Goal: Task Accomplishment & Management: Use online tool/utility

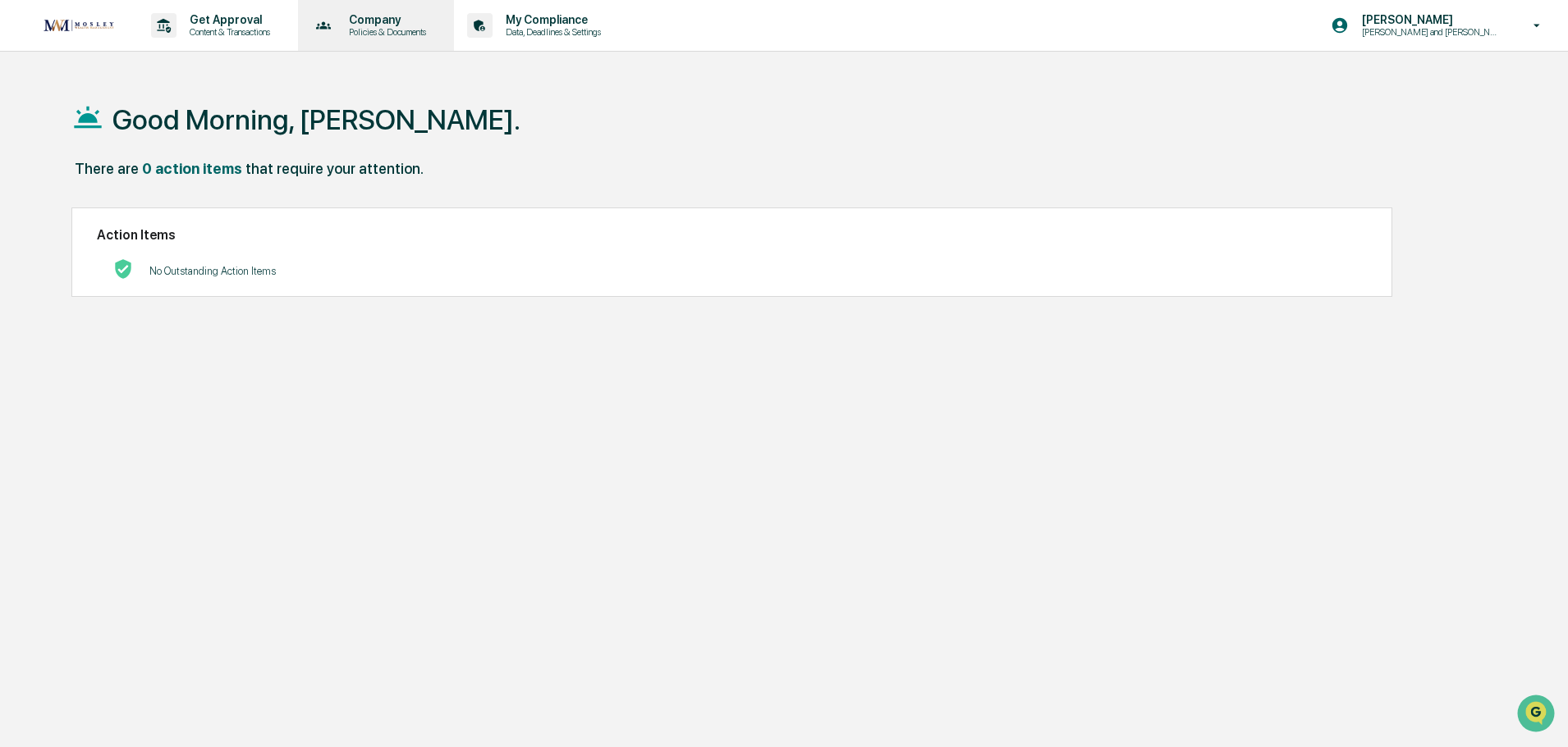
click at [384, 28] on p "Policies & Documents" at bounding box center [384, 32] width 98 height 11
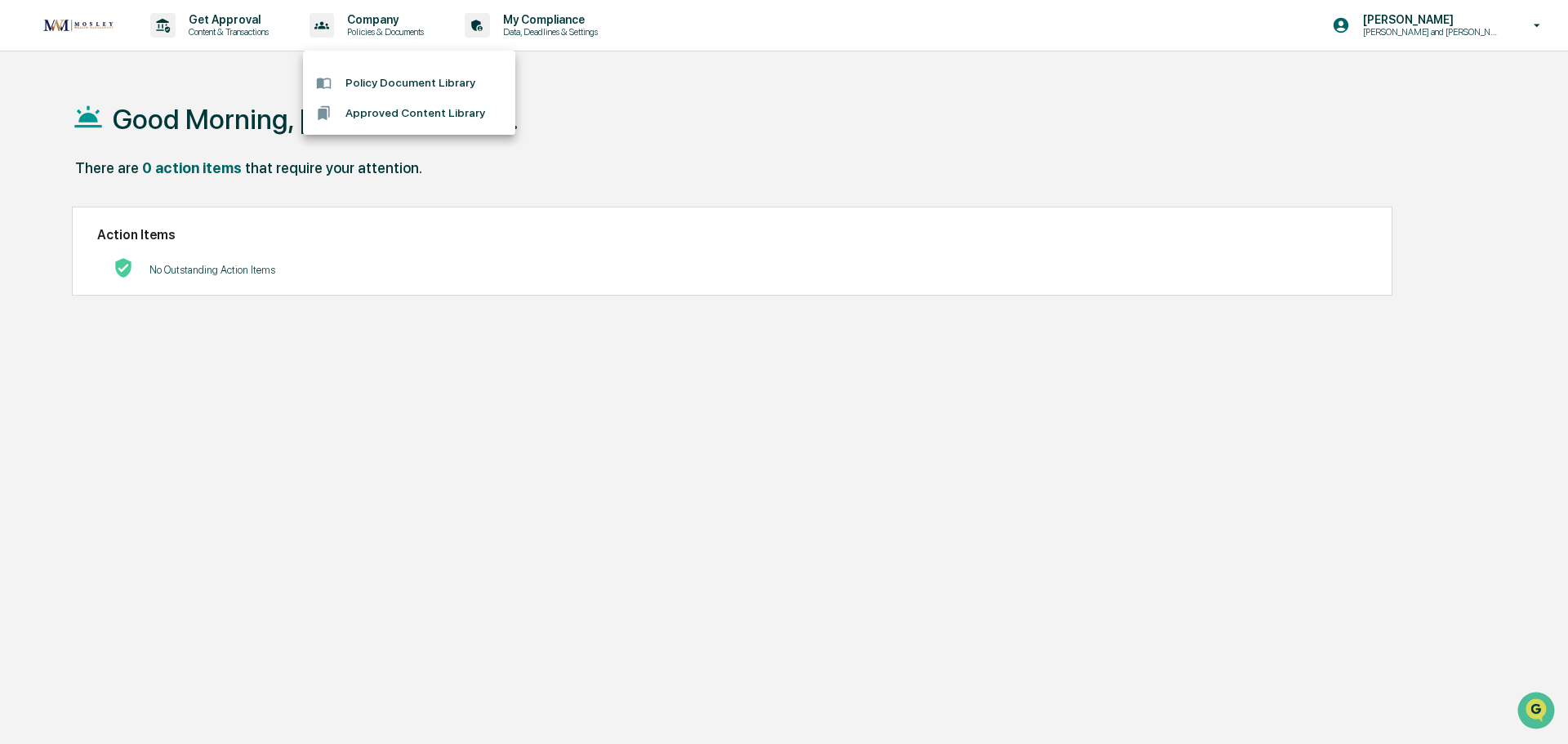
click at [551, 29] on div at bounding box center [784, 372] width 1568 height 744
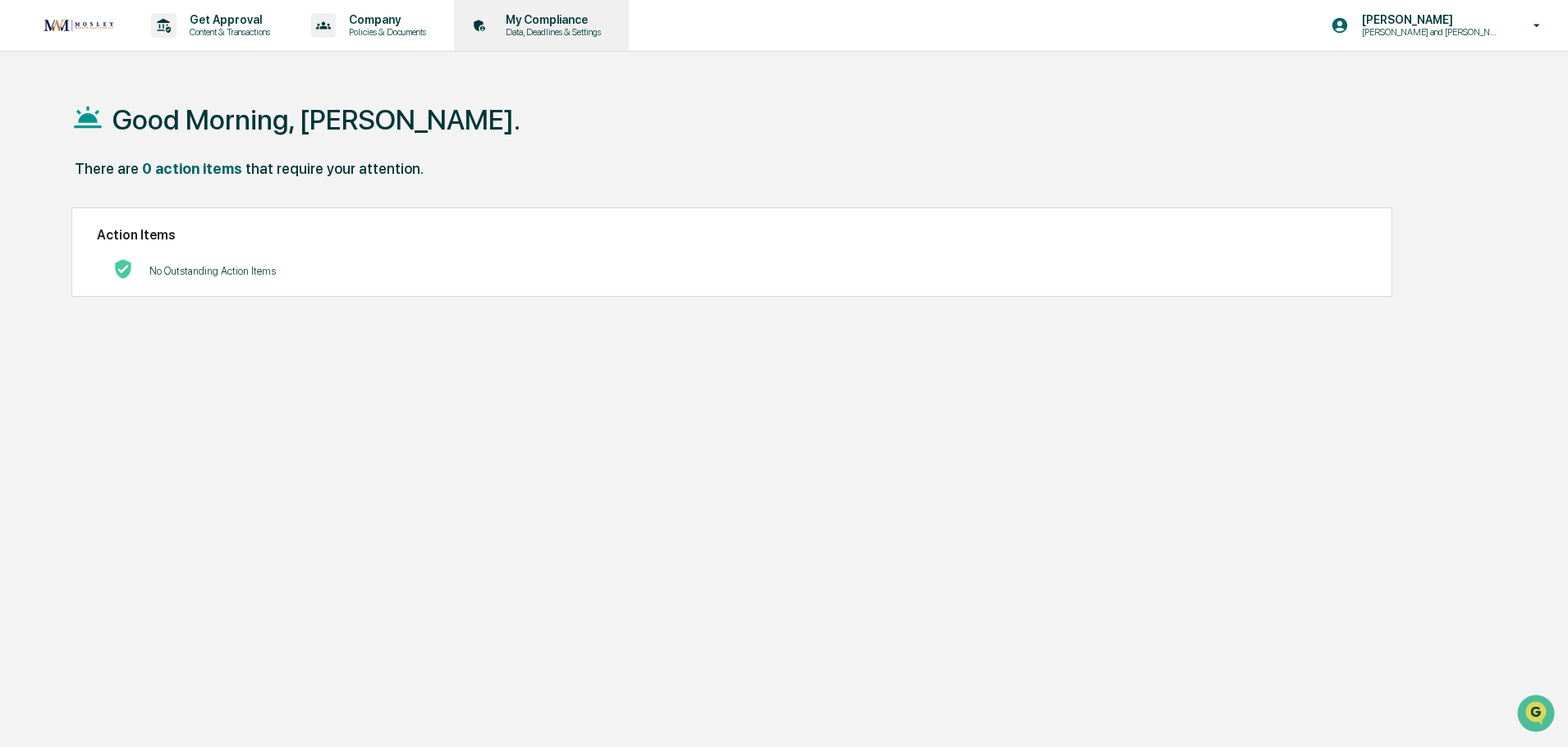
click at [553, 22] on p "My Compliance" at bounding box center [550, 20] width 116 height 13
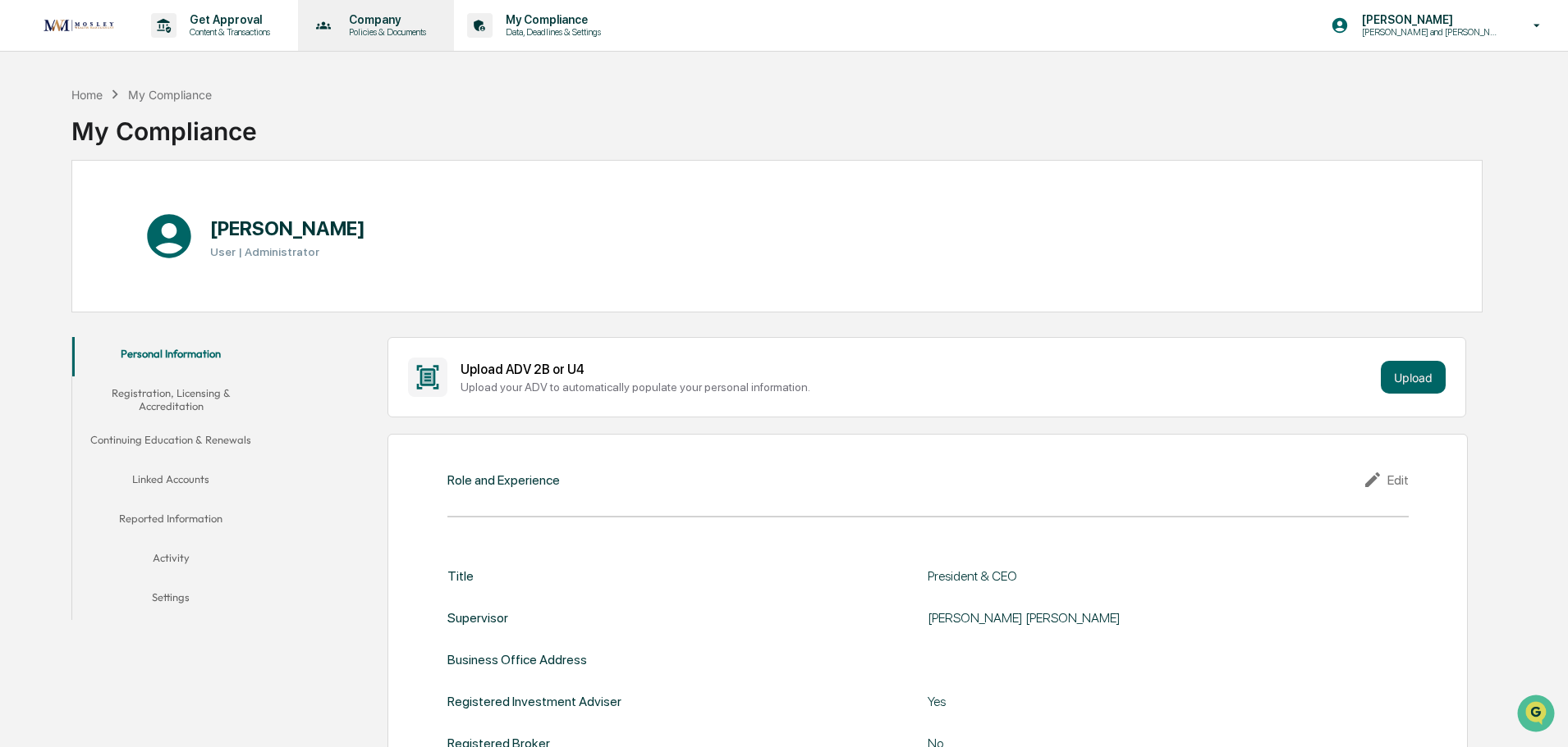
click at [397, 35] on p "Policies & Documents" at bounding box center [384, 32] width 98 height 11
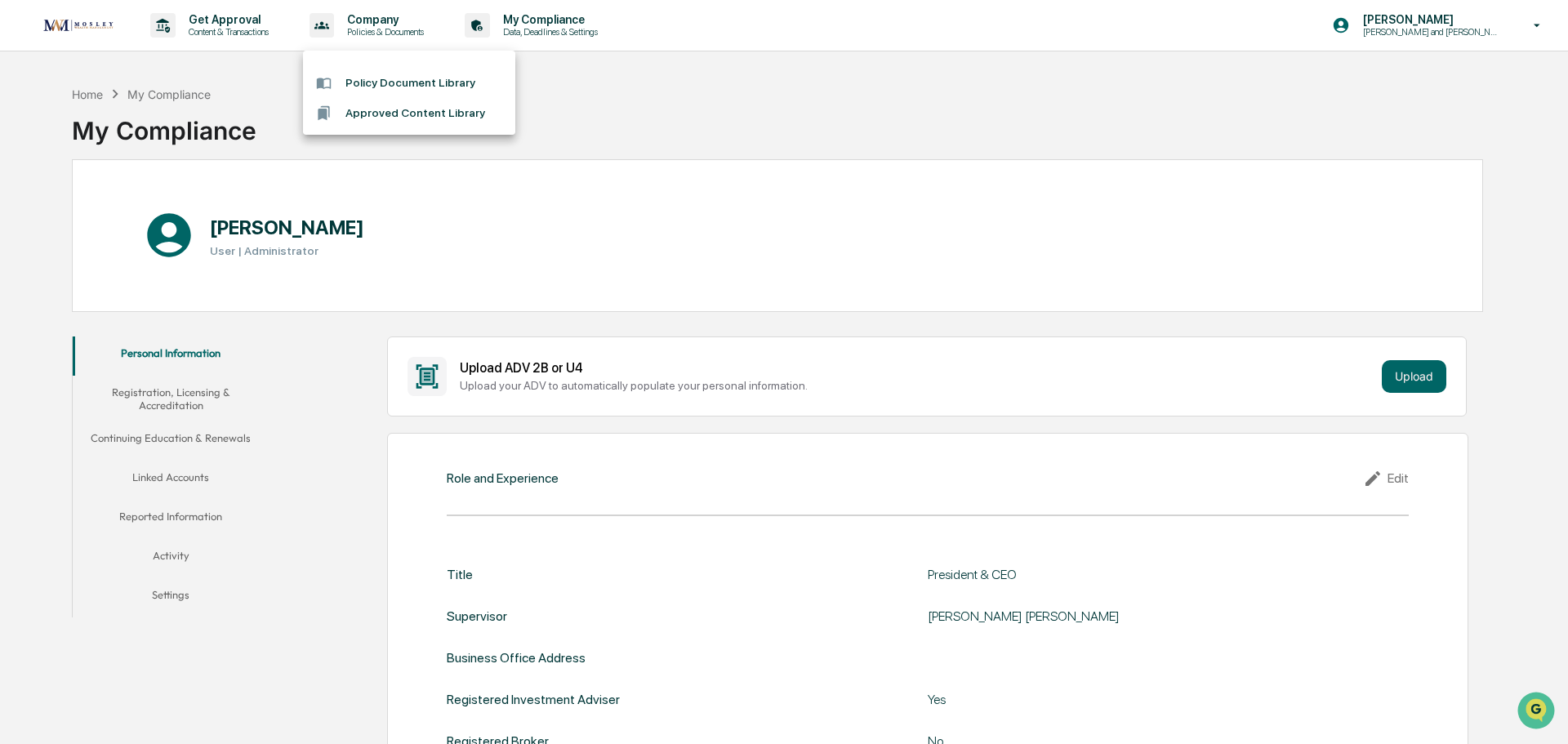
click at [389, 110] on li "Approved Content Library" at bounding box center [410, 113] width 213 height 30
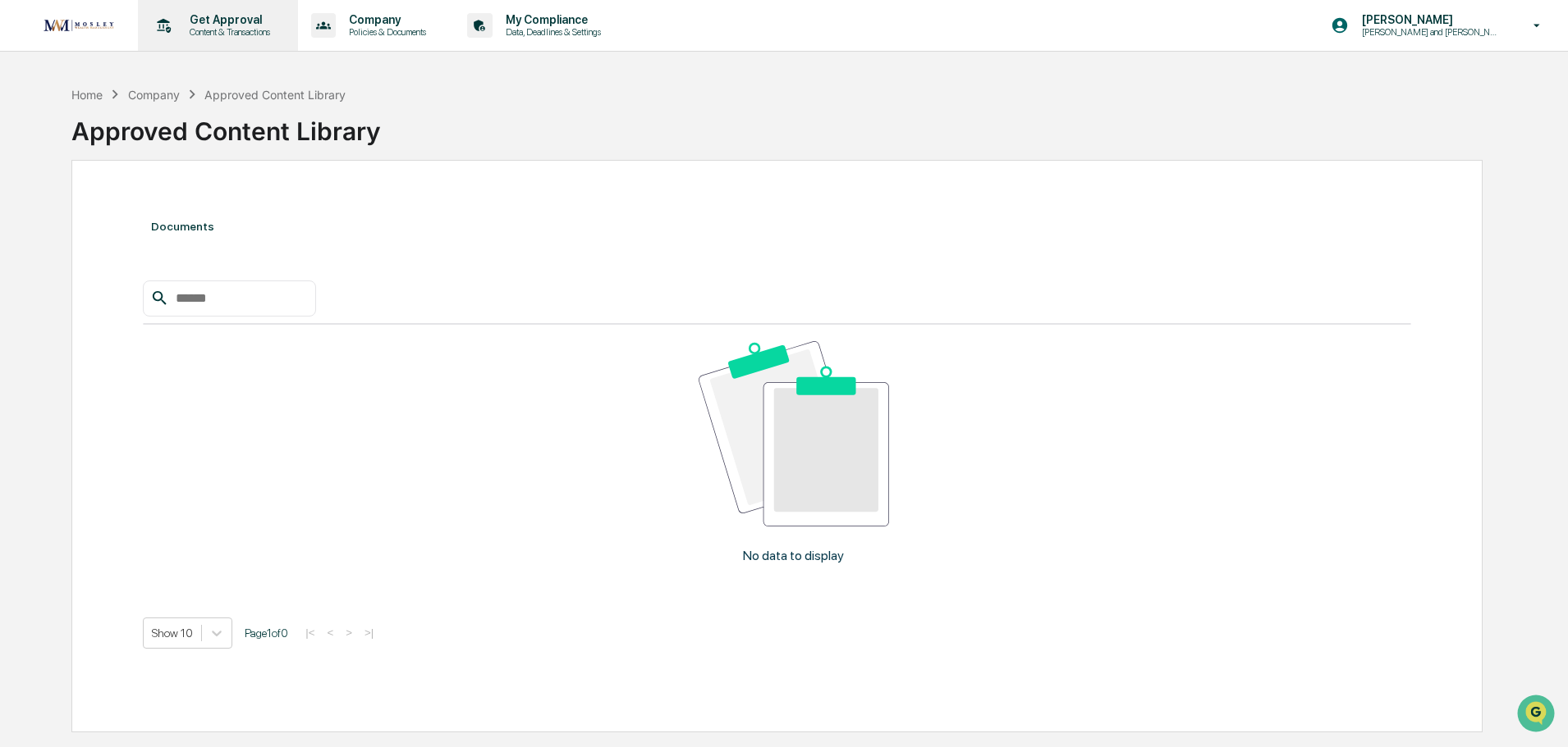
click at [247, 27] on p "Content & Transactions" at bounding box center [227, 32] width 102 height 11
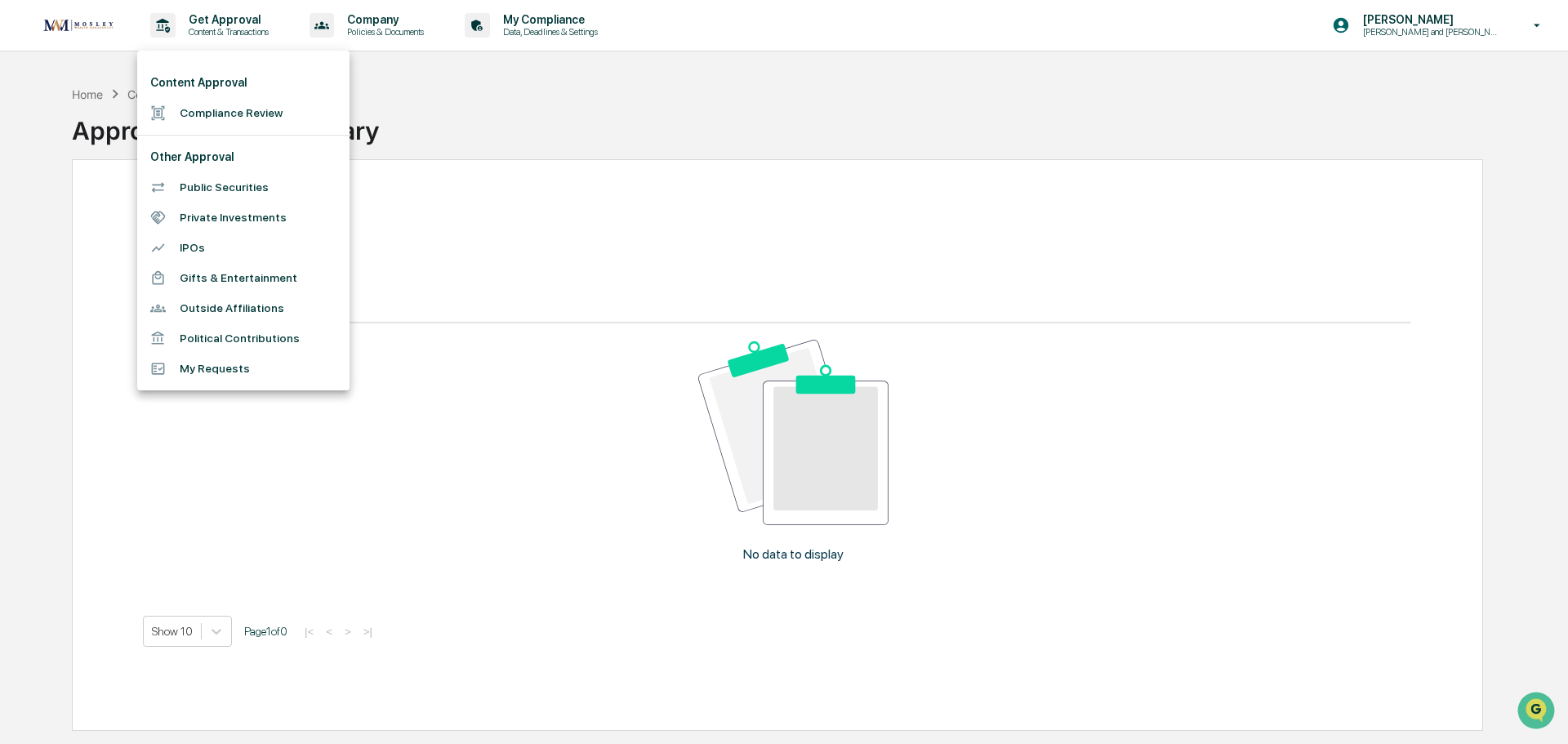
click at [614, 104] on div at bounding box center [784, 372] width 1568 height 744
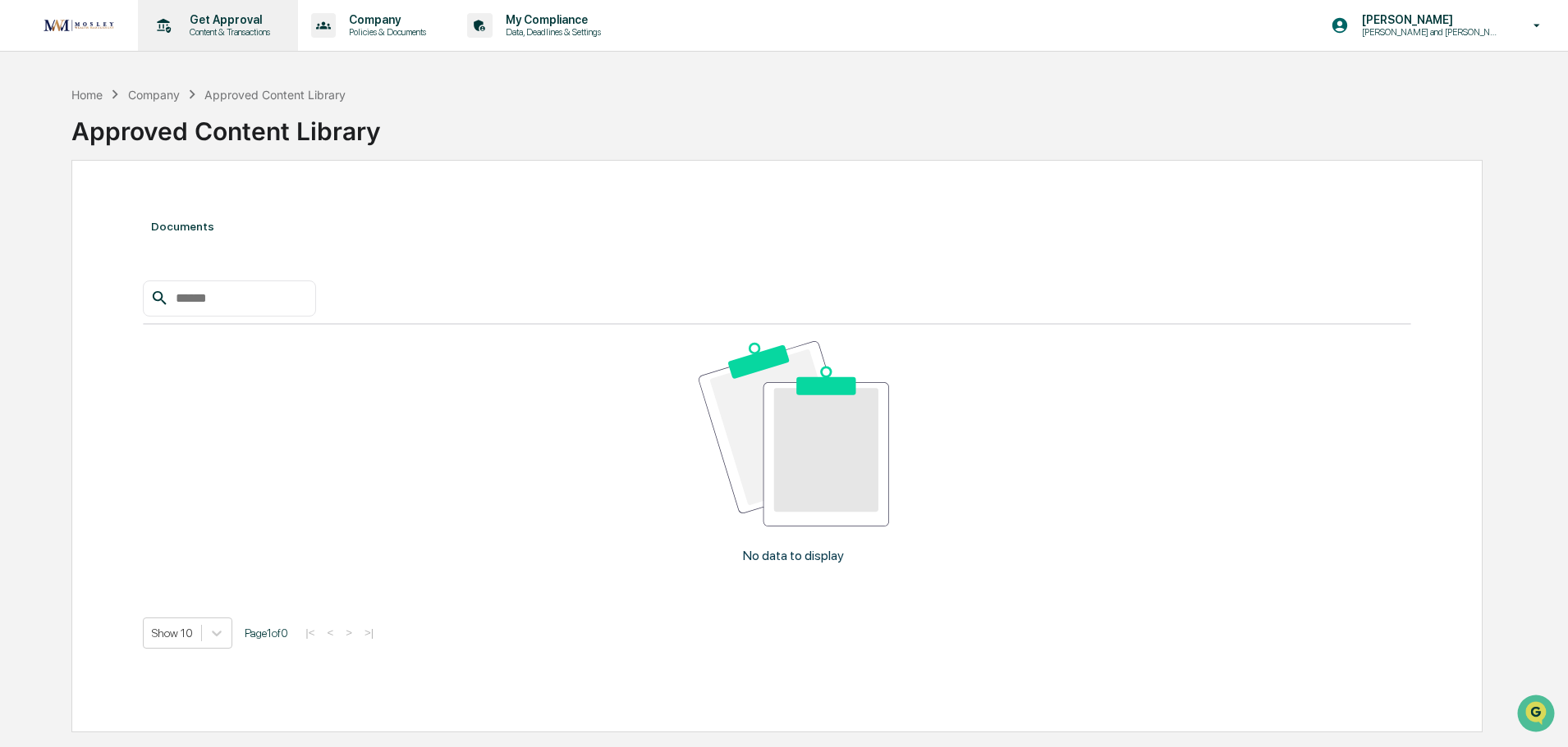
click at [221, 22] on p "Get Approval" at bounding box center [227, 20] width 102 height 13
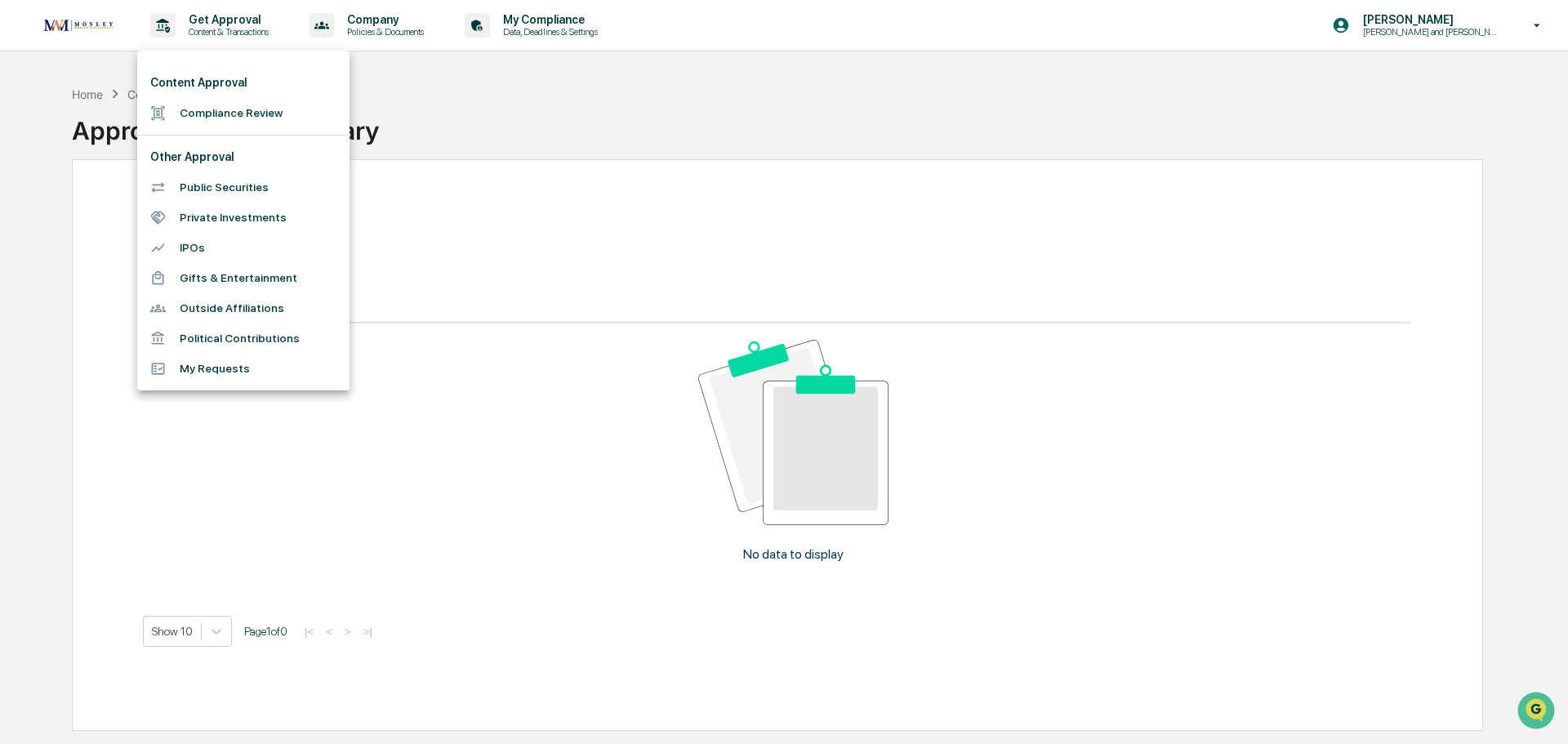
click at [1540, 26] on div at bounding box center [784, 372] width 1568 height 744
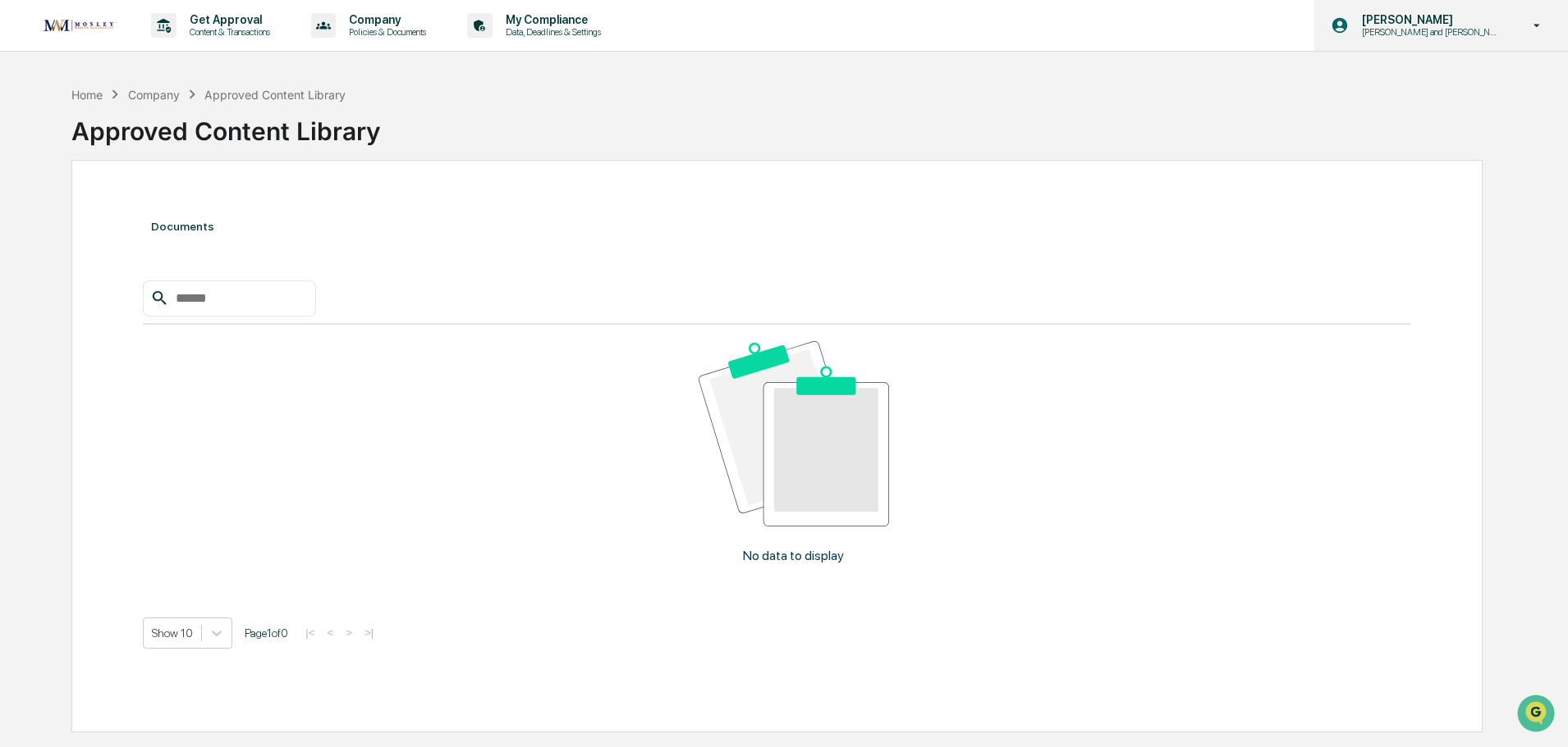
click at [1529, 21] on icon at bounding box center [1536, 25] width 29 height 16
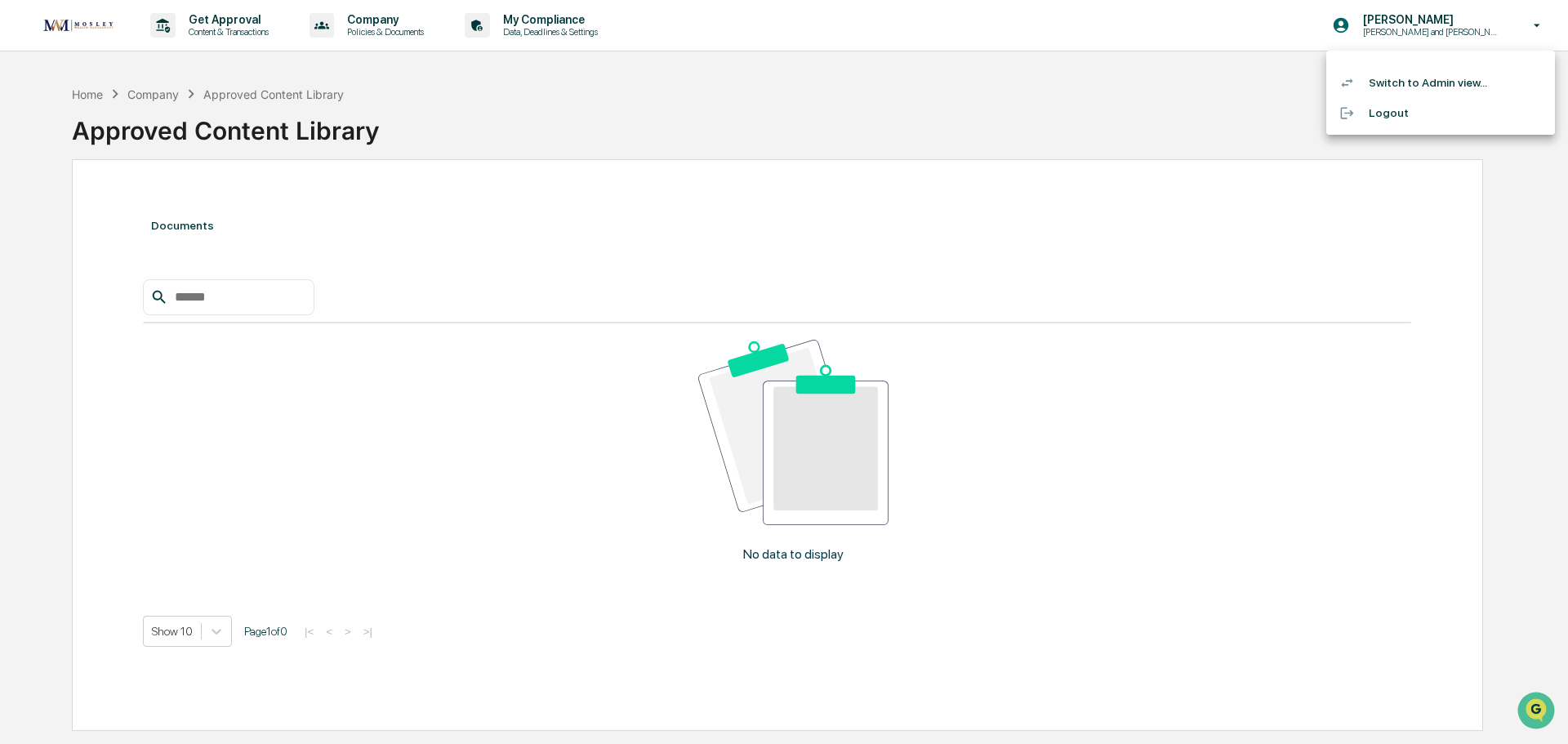
click at [1409, 84] on li "Switch to Admin view..." at bounding box center [1440, 83] width 229 height 30
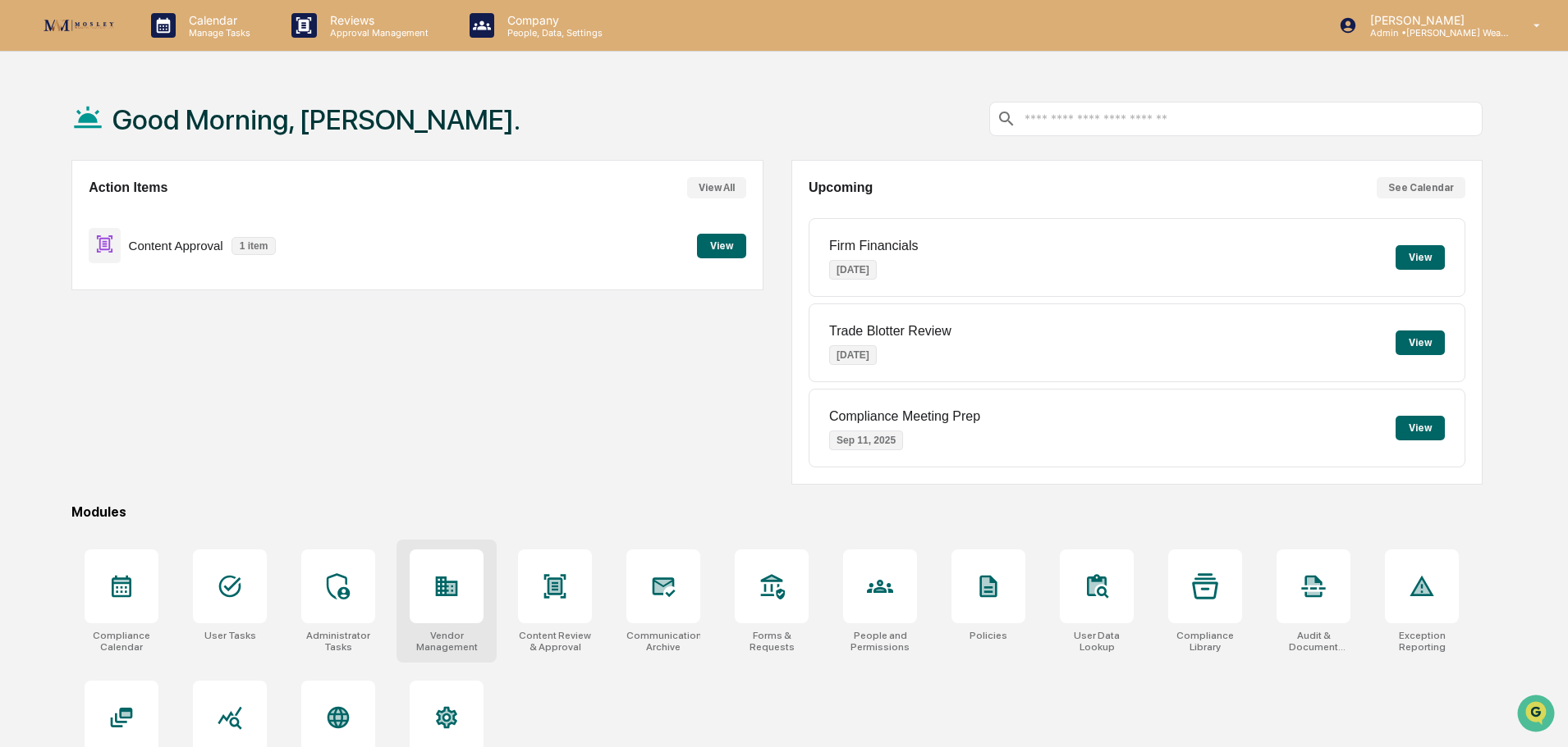
click at [447, 588] on icon at bounding box center [447, 586] width 23 height 20
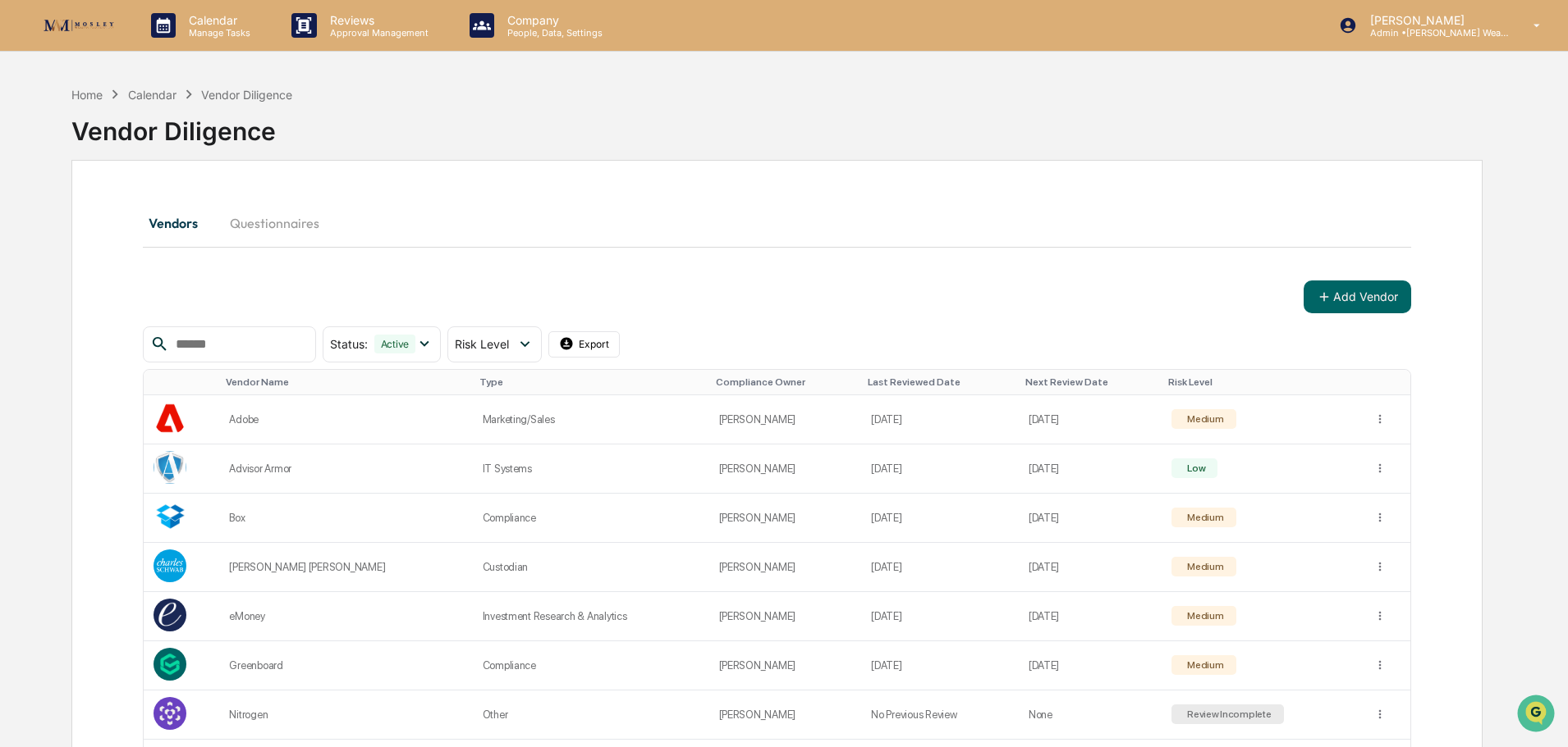
click at [260, 340] on input "text" at bounding box center [238, 344] width 140 height 22
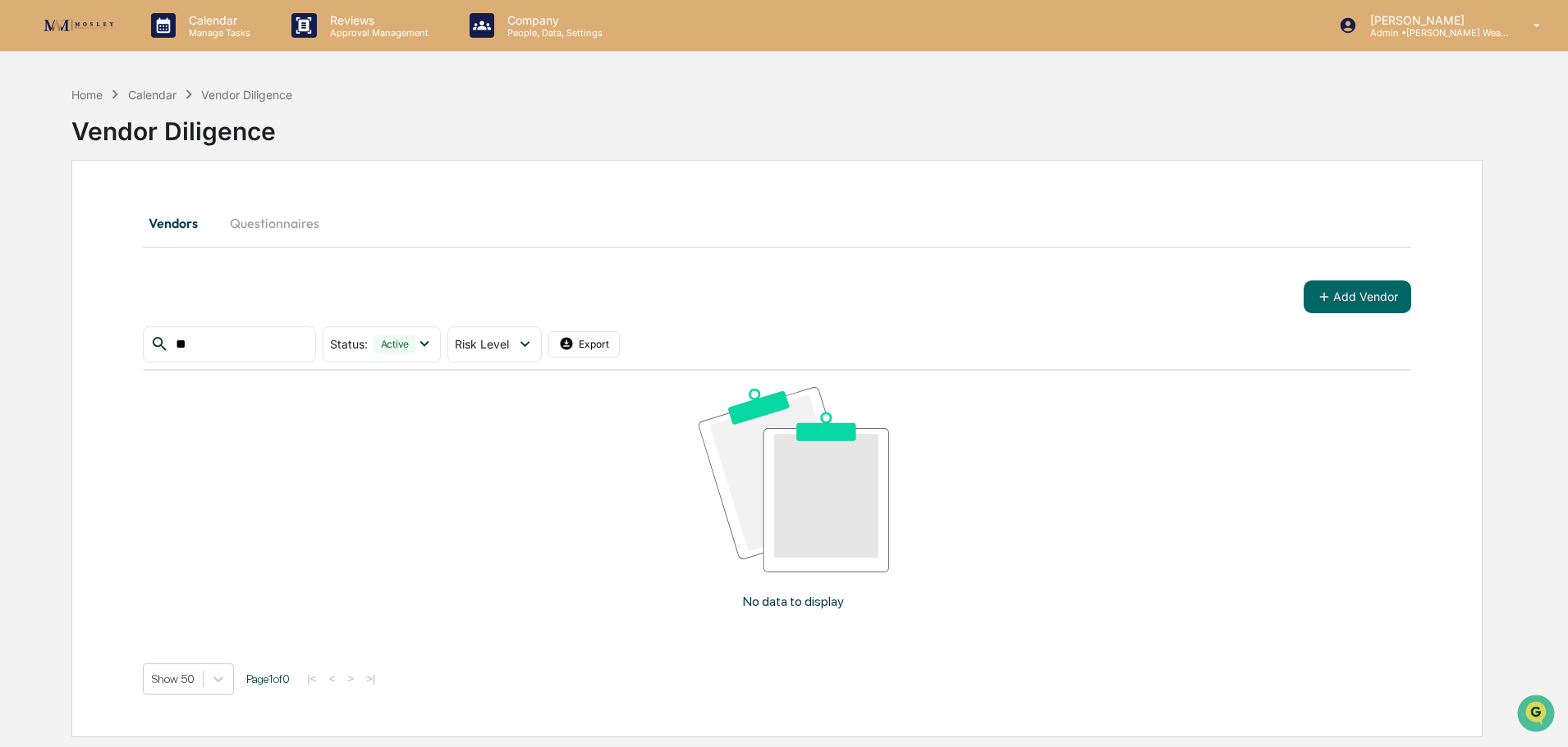
type input "*"
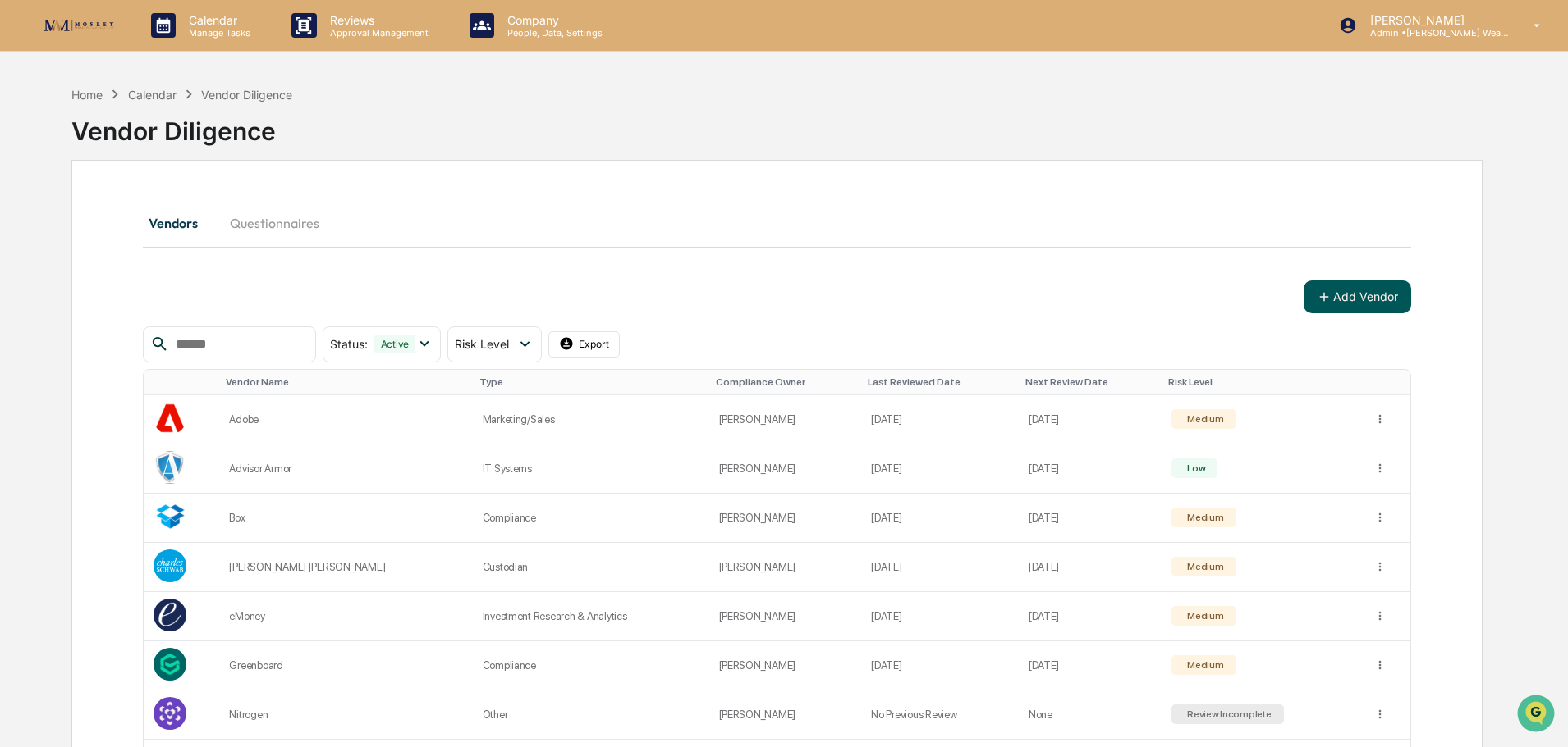
click at [1371, 294] on button "Add Vendor" at bounding box center [1357, 296] width 108 height 33
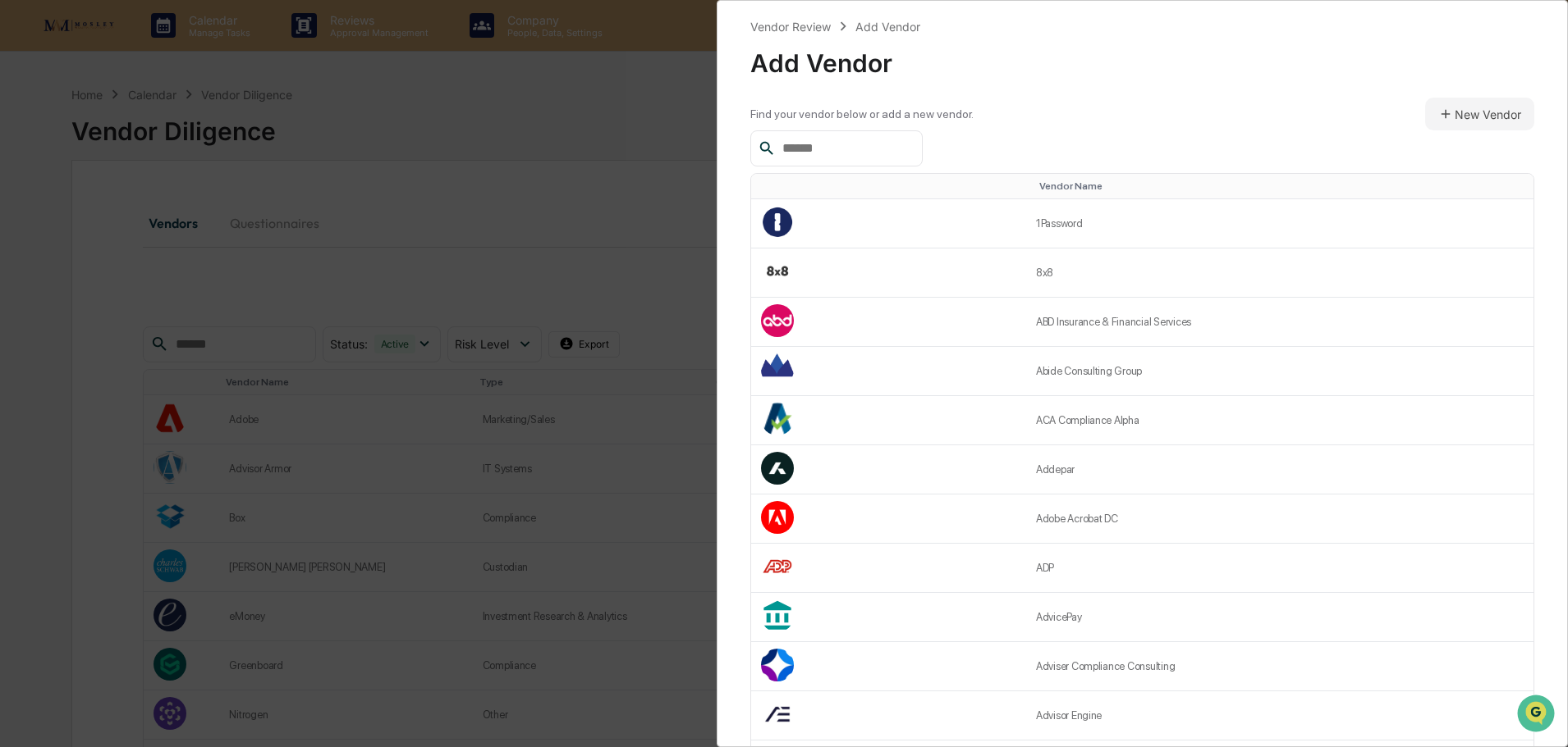
click at [816, 152] on input "text" at bounding box center [845, 148] width 140 height 22
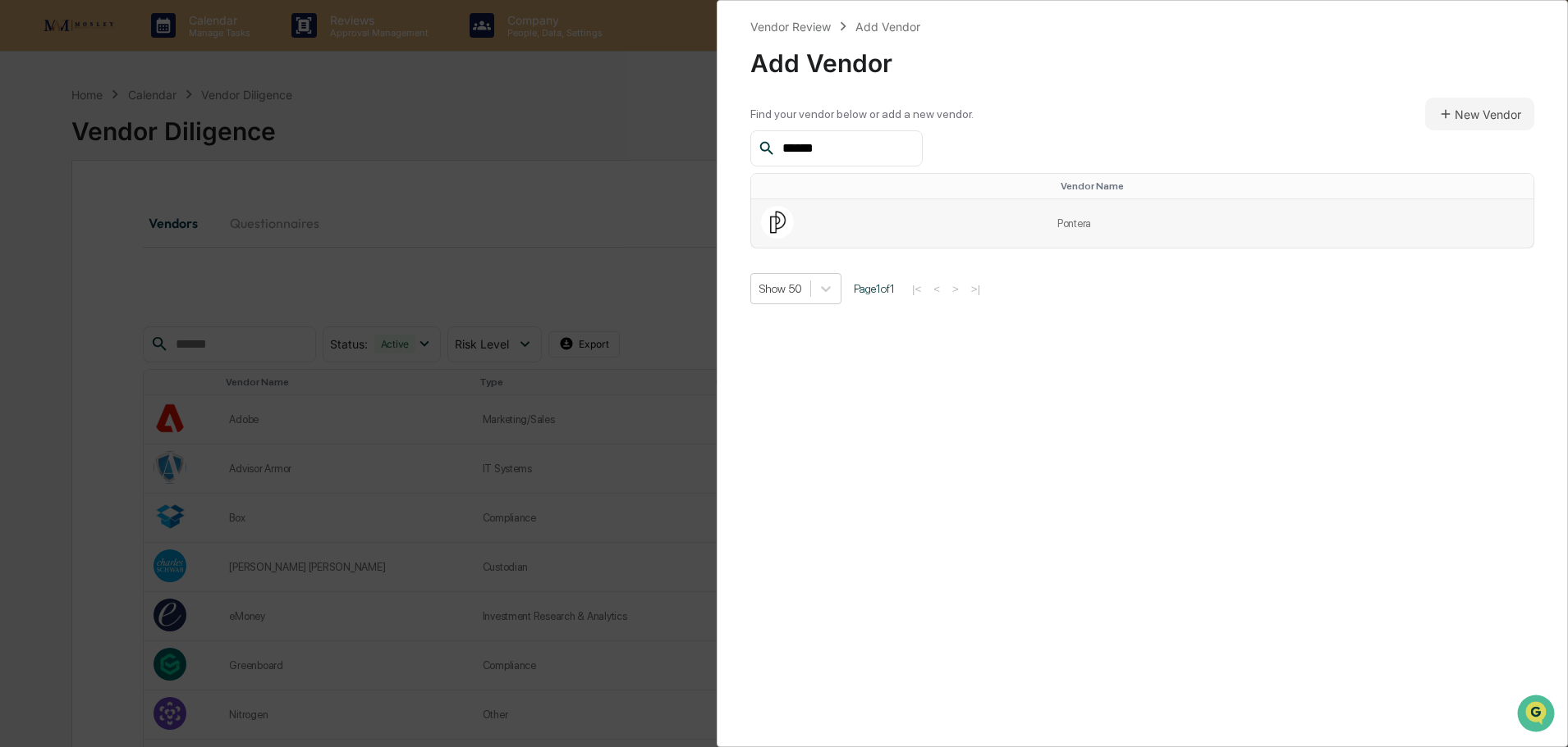
type input "******"
click at [797, 220] on td at bounding box center [899, 224] width 296 height 49
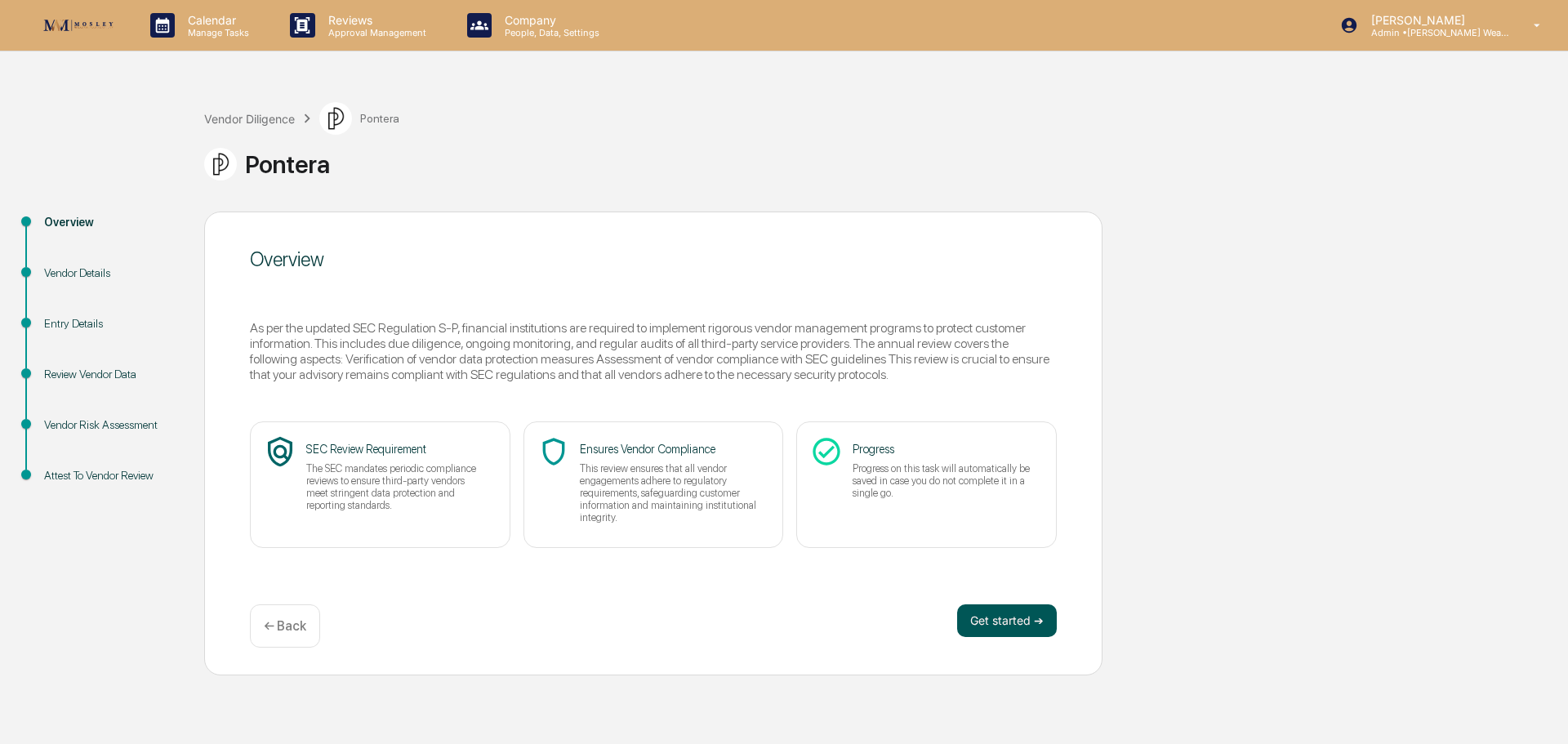
click at [993, 621] on button "Get started ➔" at bounding box center [1007, 621] width 100 height 33
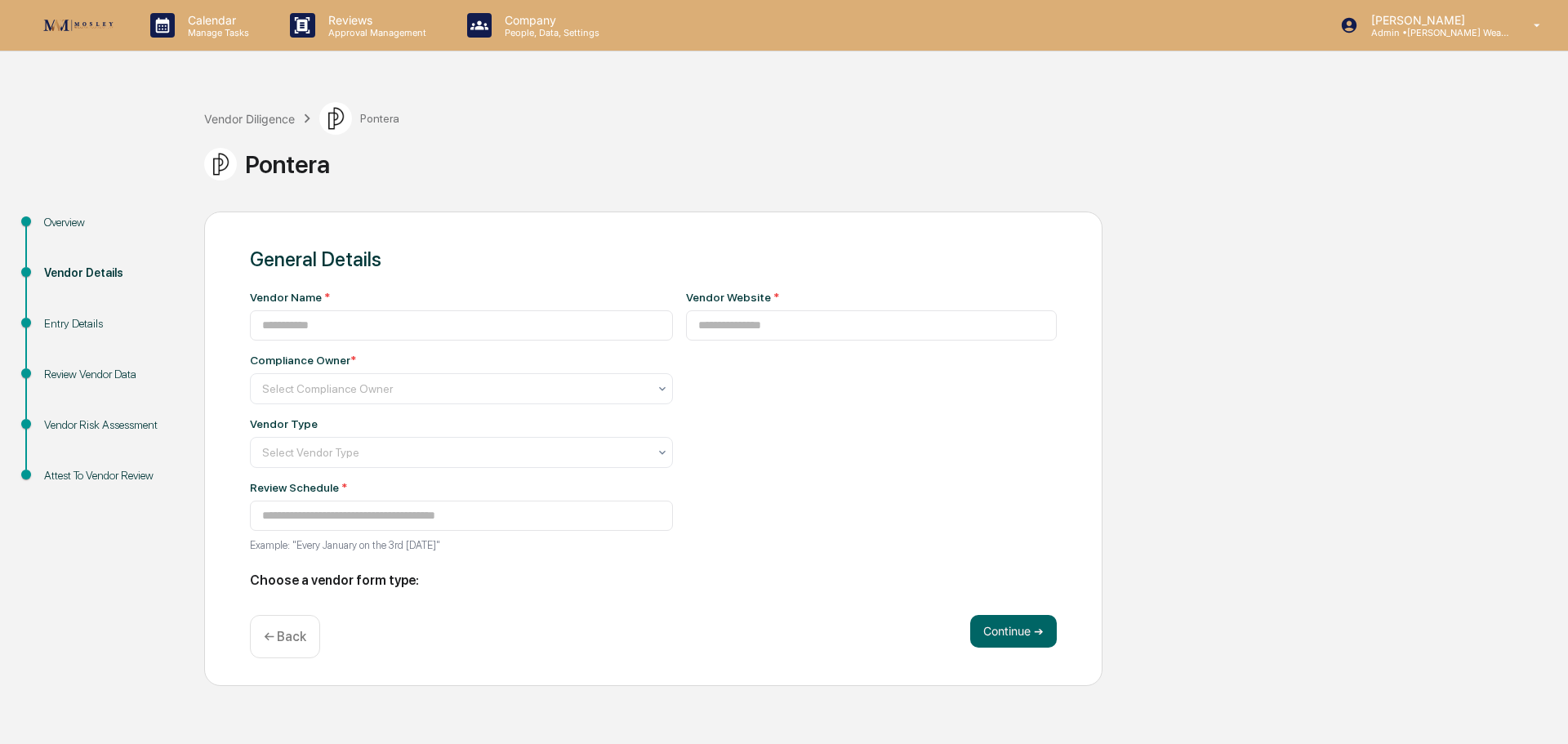
type input "*******"
type input "**********"
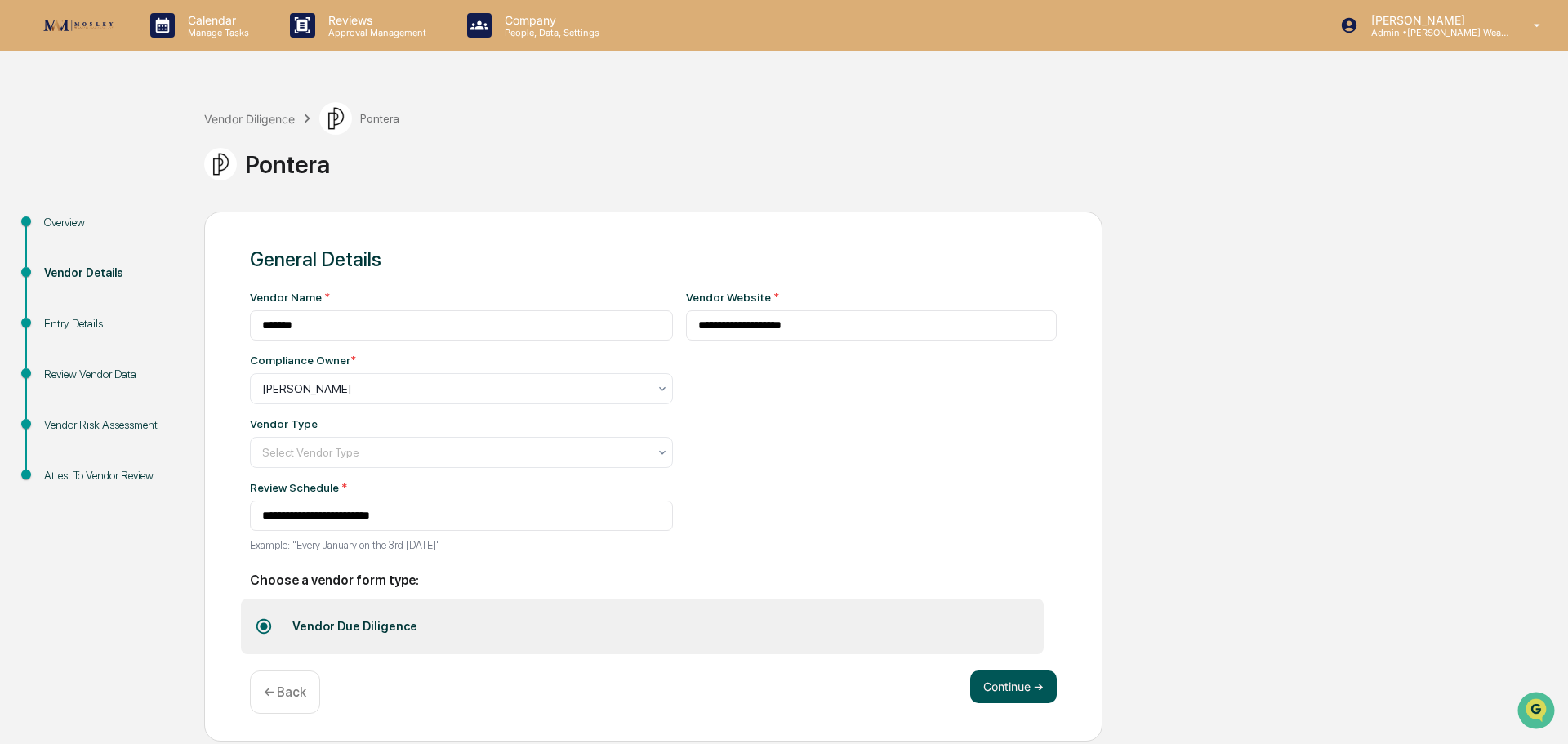
click at [1012, 690] on button "Continue ➔" at bounding box center [1014, 687] width 87 height 33
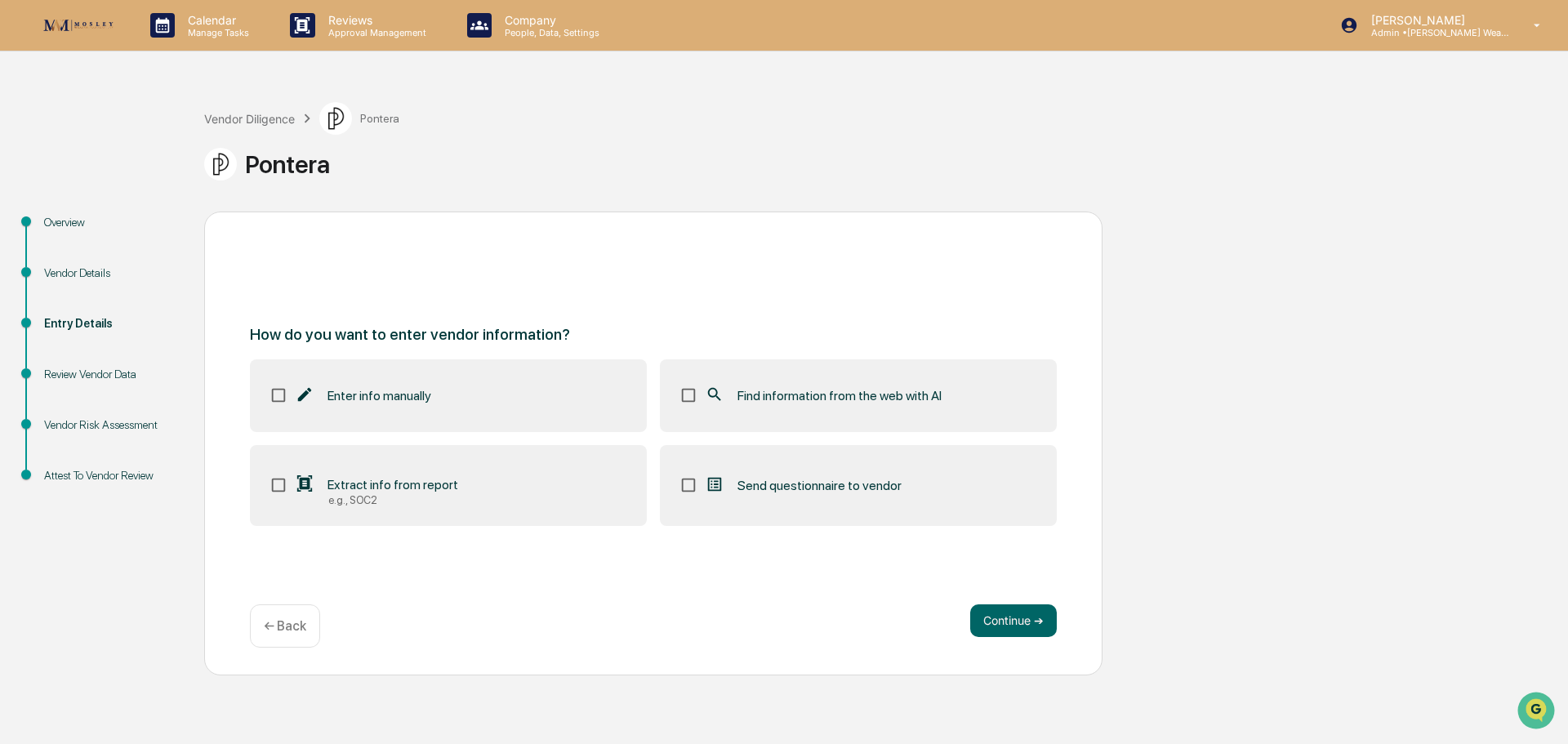
click at [817, 392] on span "Find information from the web with AI" at bounding box center [839, 396] width 204 height 16
click at [1007, 624] on button "Continue ➔" at bounding box center [1014, 621] width 87 height 33
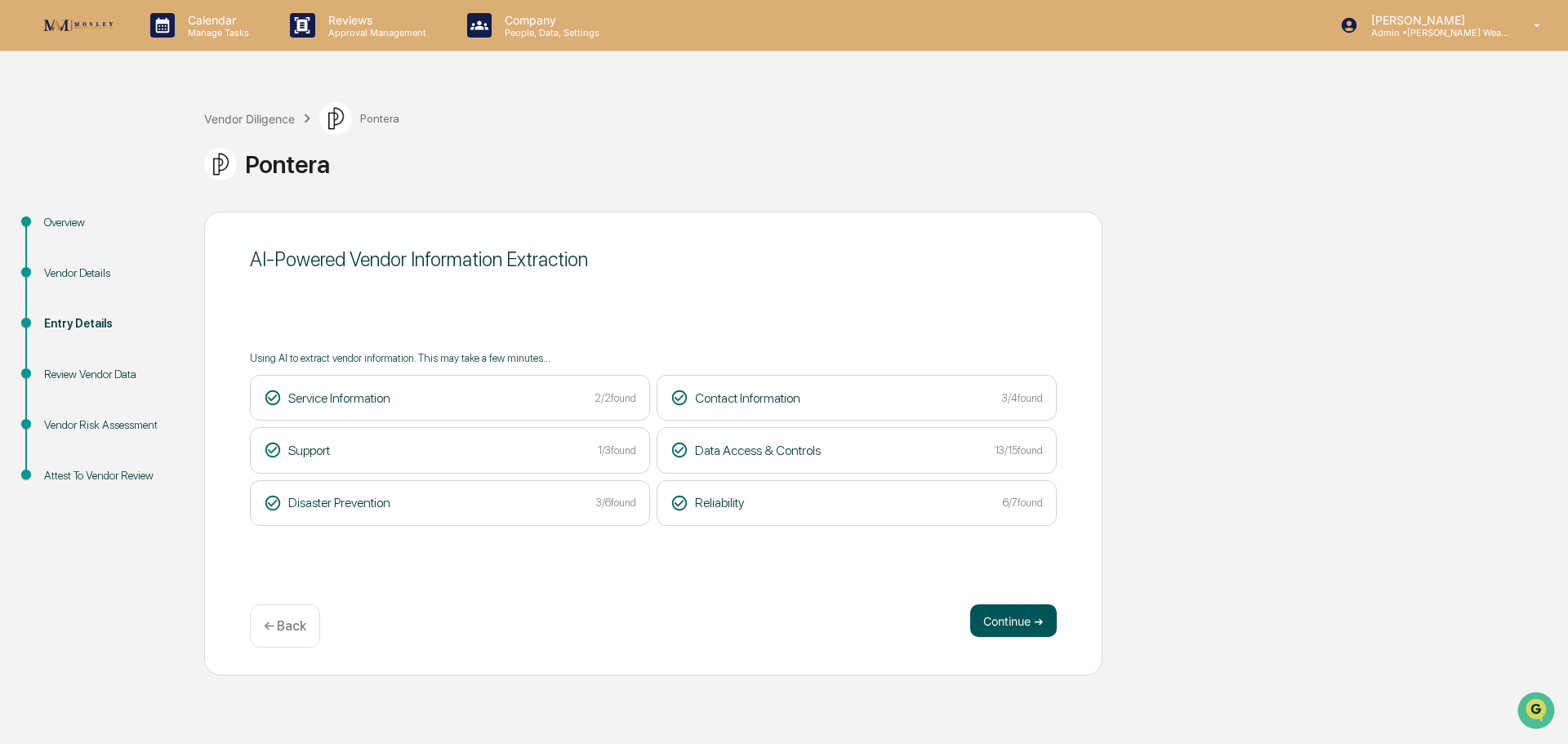
click at [1038, 612] on button "Continue ➔" at bounding box center [1014, 621] width 87 height 33
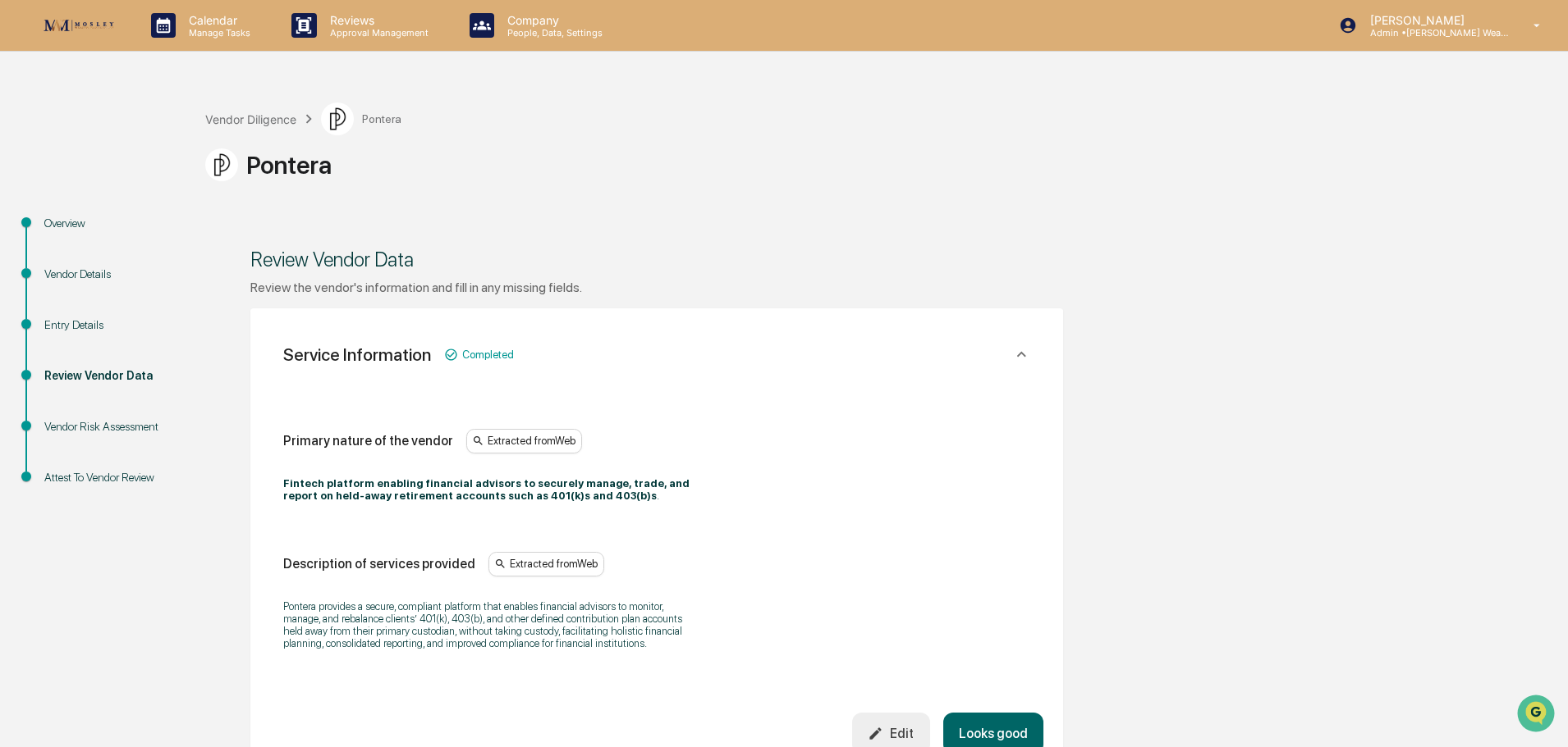
click at [992, 737] on button "Looks good" at bounding box center [993, 734] width 100 height 42
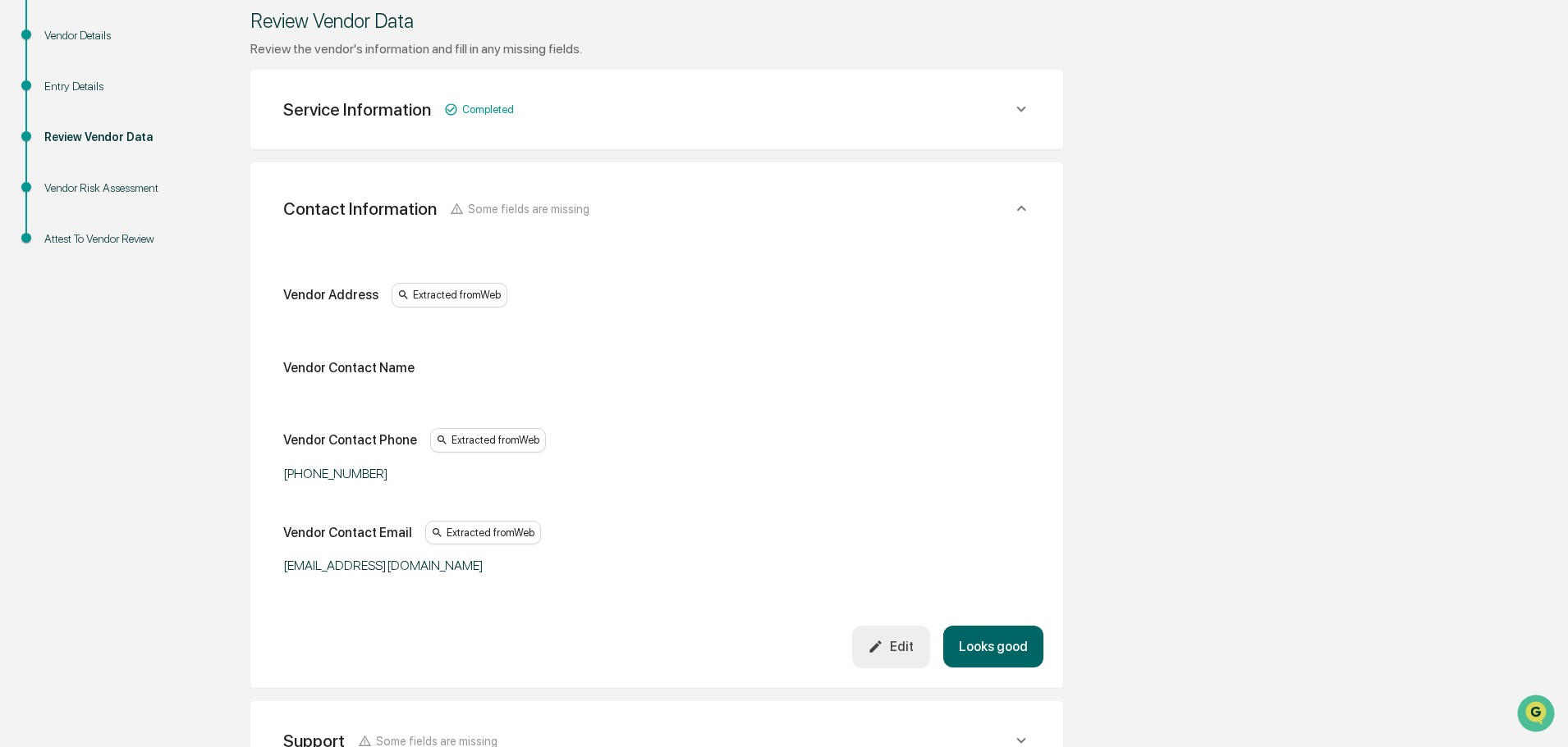
scroll to position [308, 0]
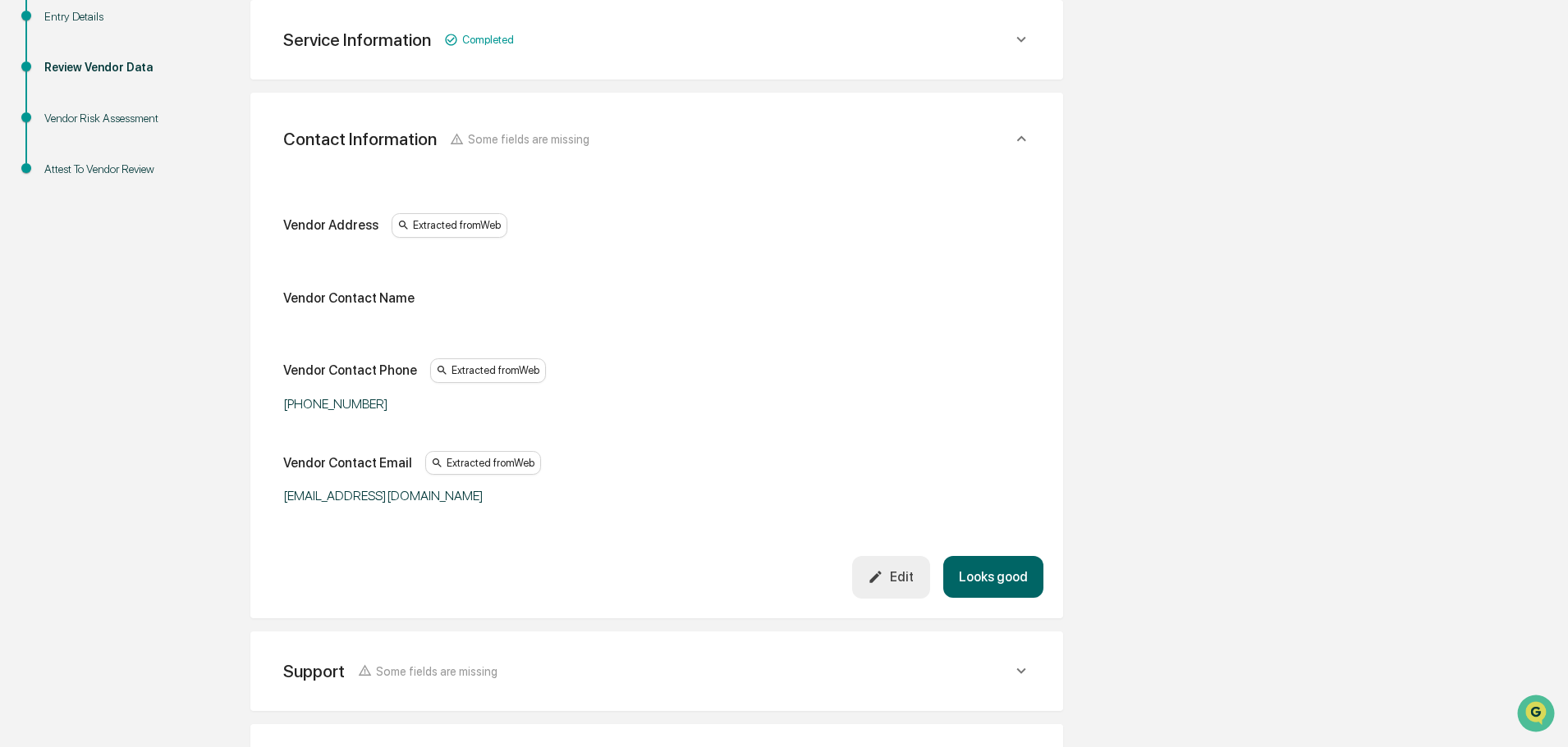
click at [989, 581] on button "Looks good" at bounding box center [993, 576] width 100 height 42
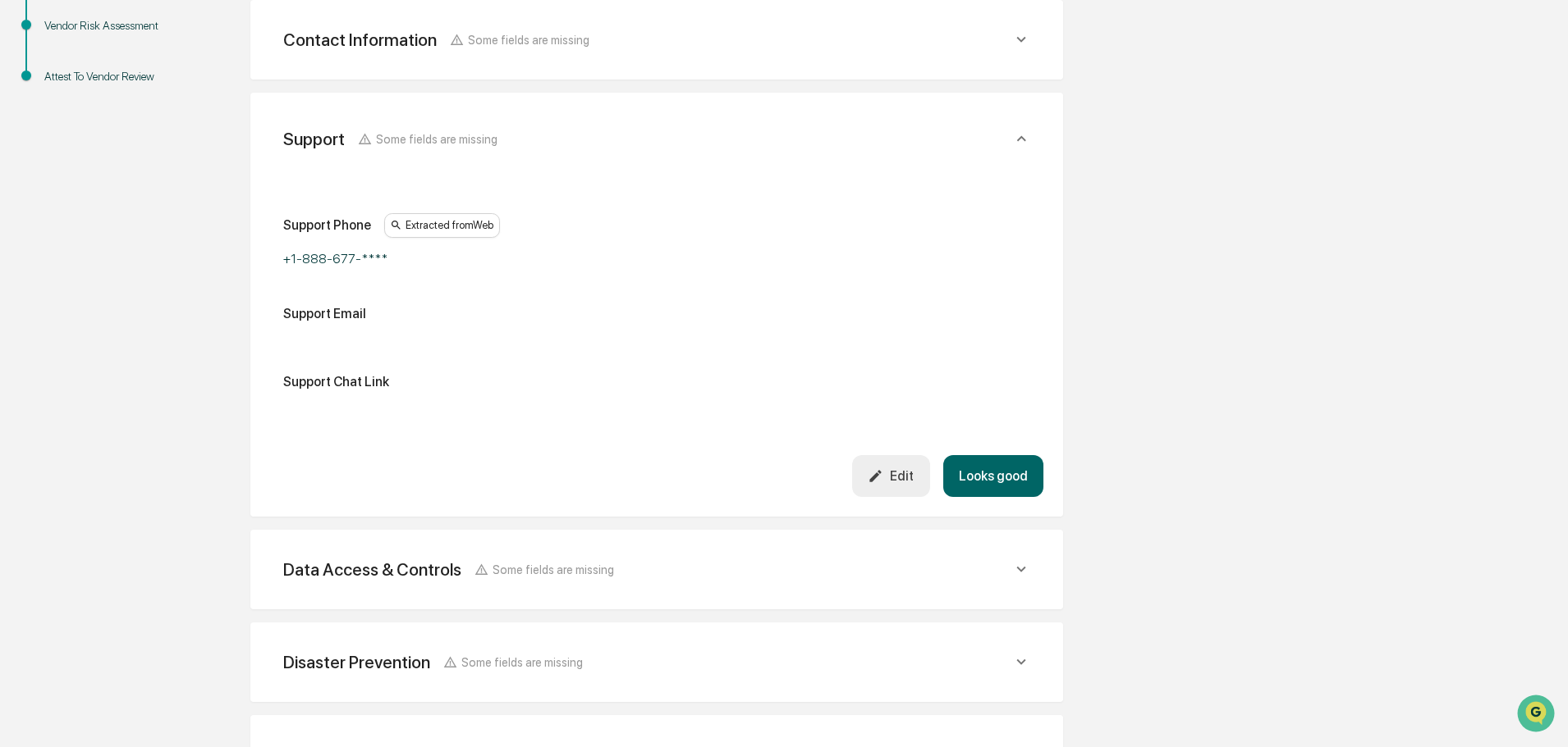
click at [983, 484] on button "Looks good" at bounding box center [993, 476] width 100 height 42
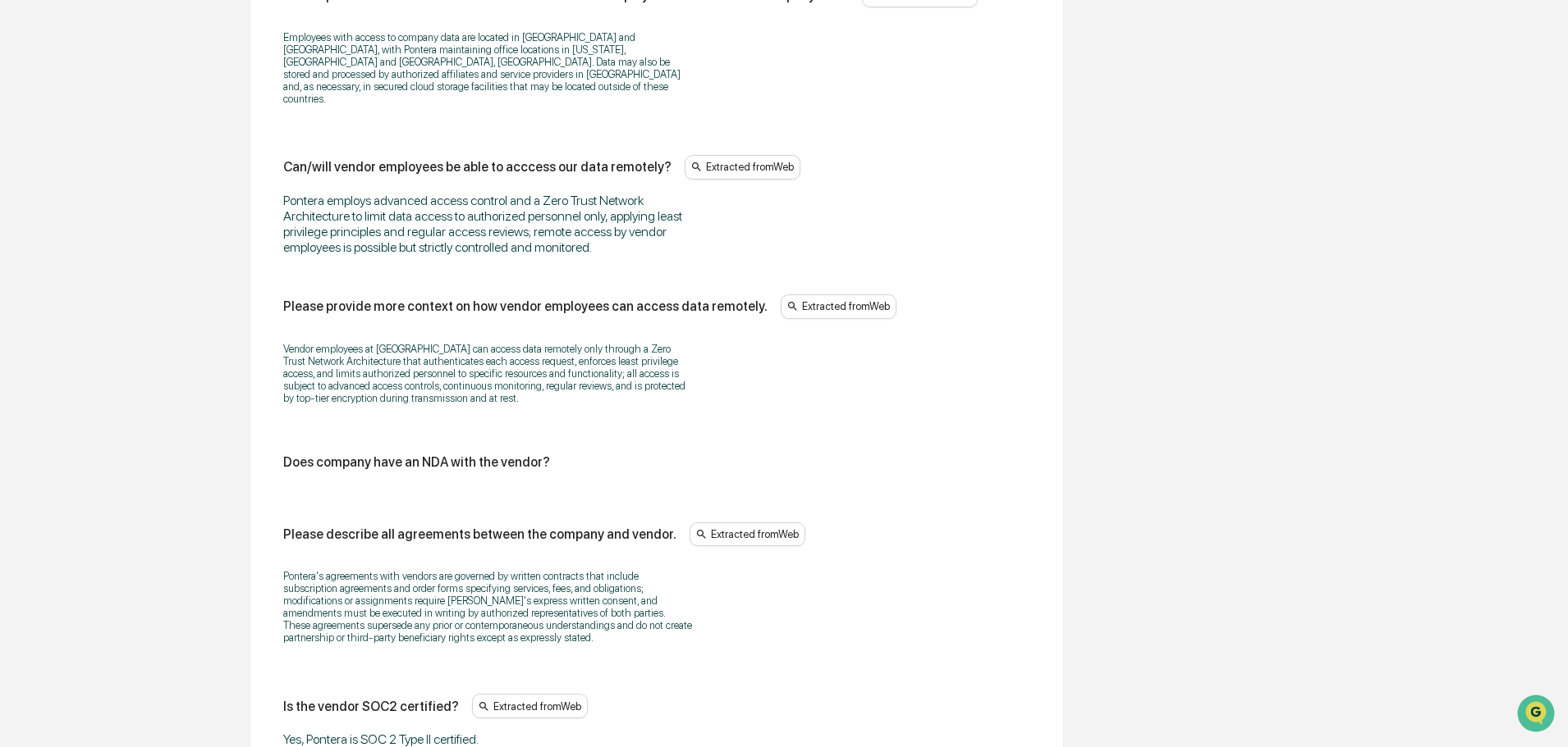
scroll to position [2163, 0]
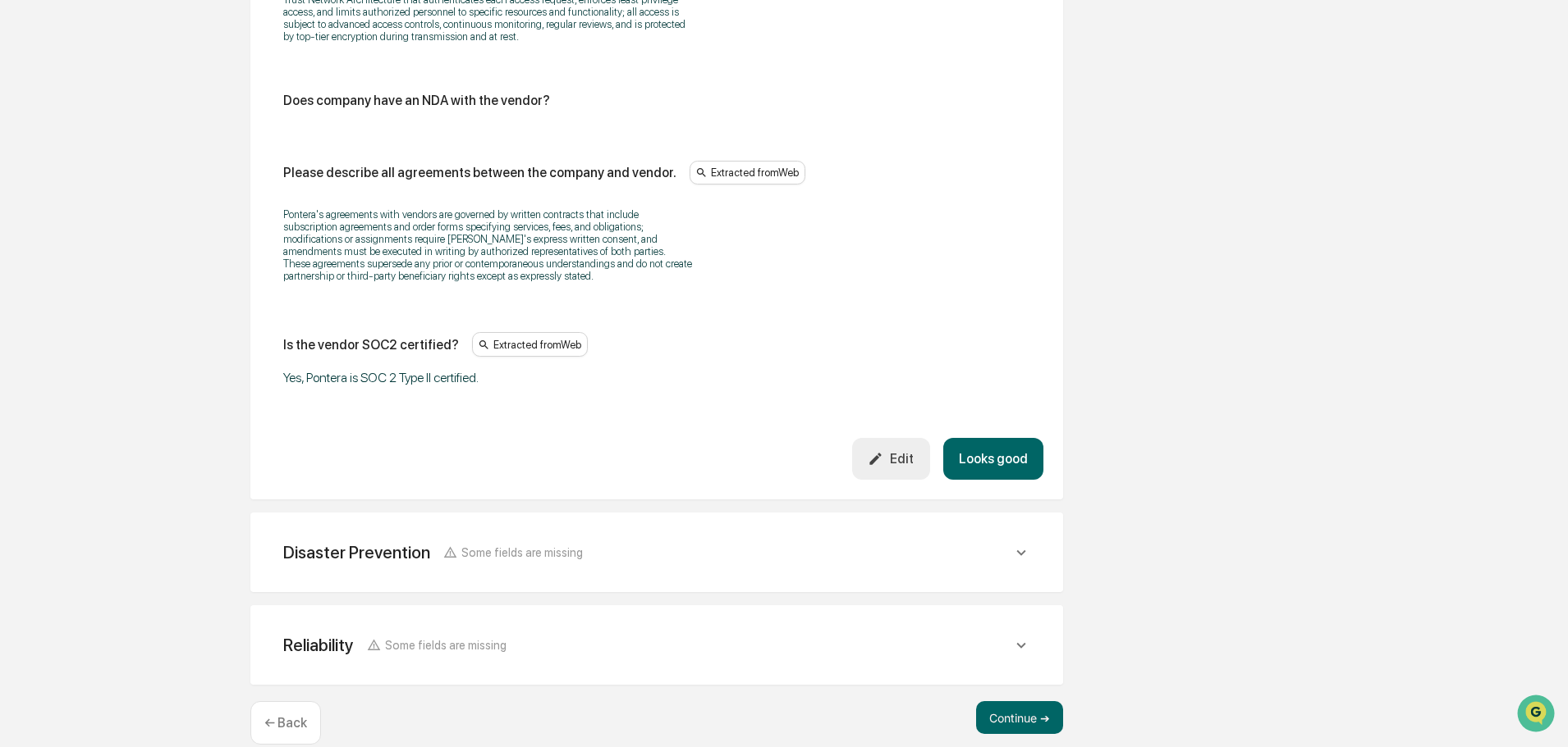
click at [977, 438] on button "Looks good" at bounding box center [993, 458] width 100 height 42
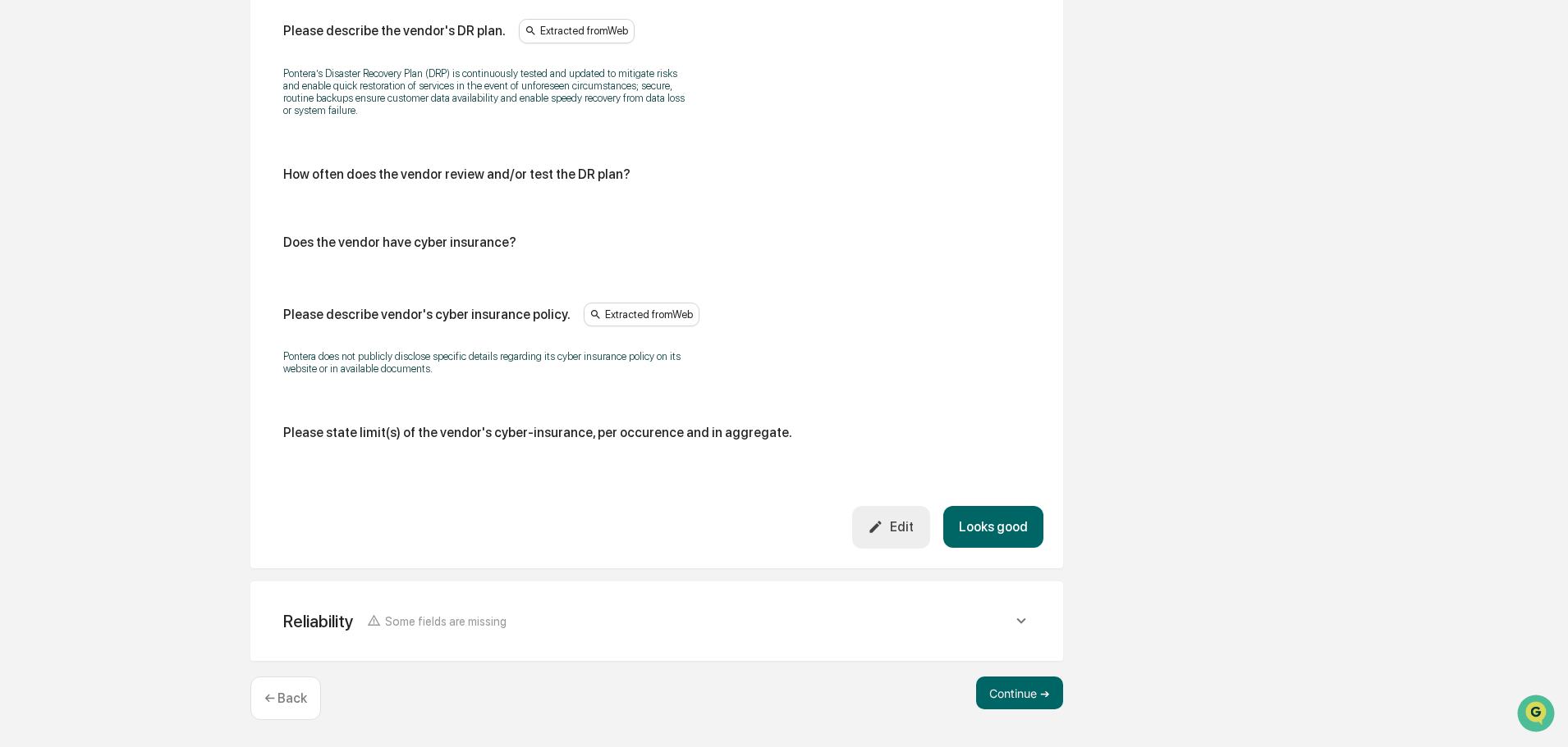
click at [983, 529] on button "Looks good" at bounding box center [993, 527] width 100 height 42
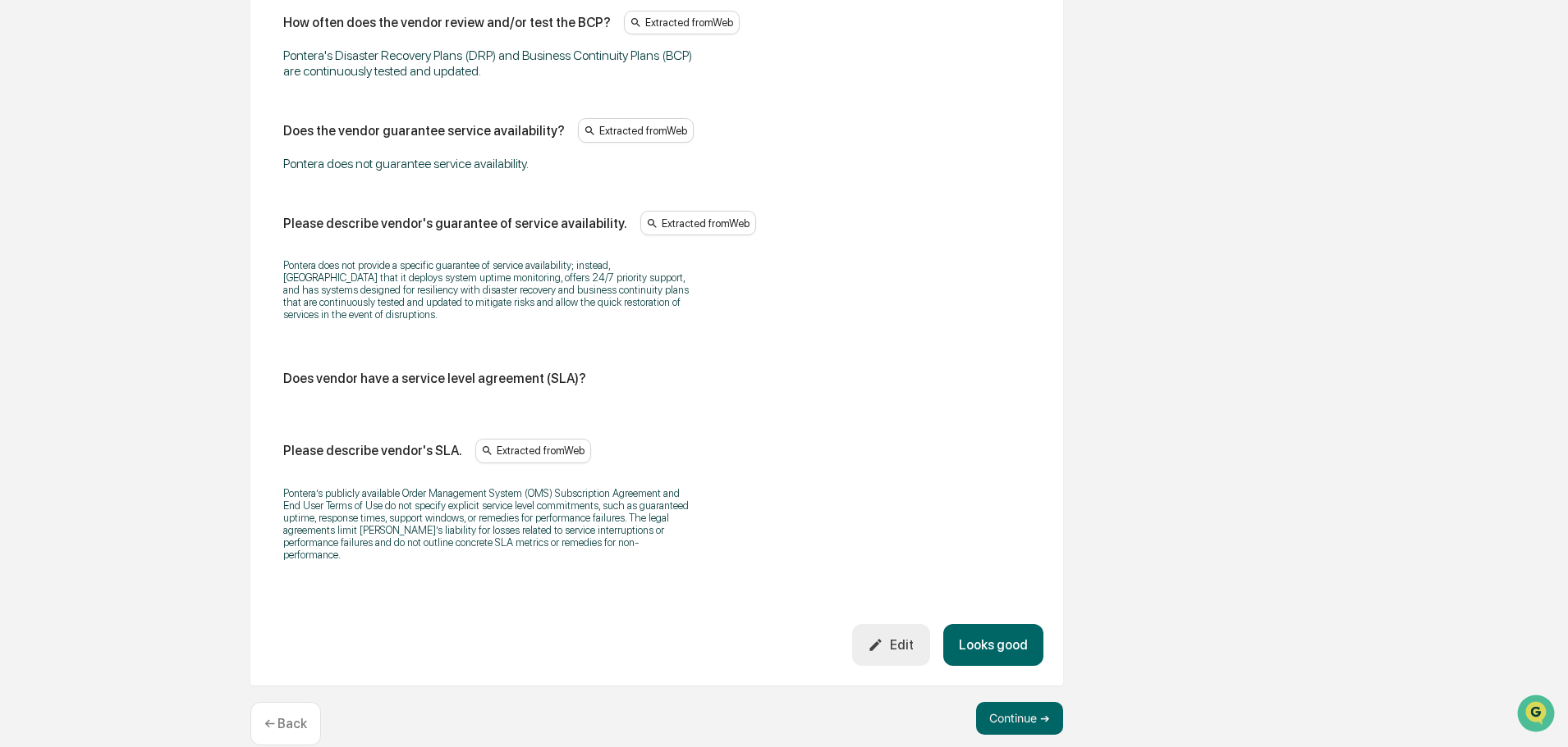
scroll to position [1123, 0]
click at [988, 623] on button "Looks good" at bounding box center [993, 644] width 100 height 42
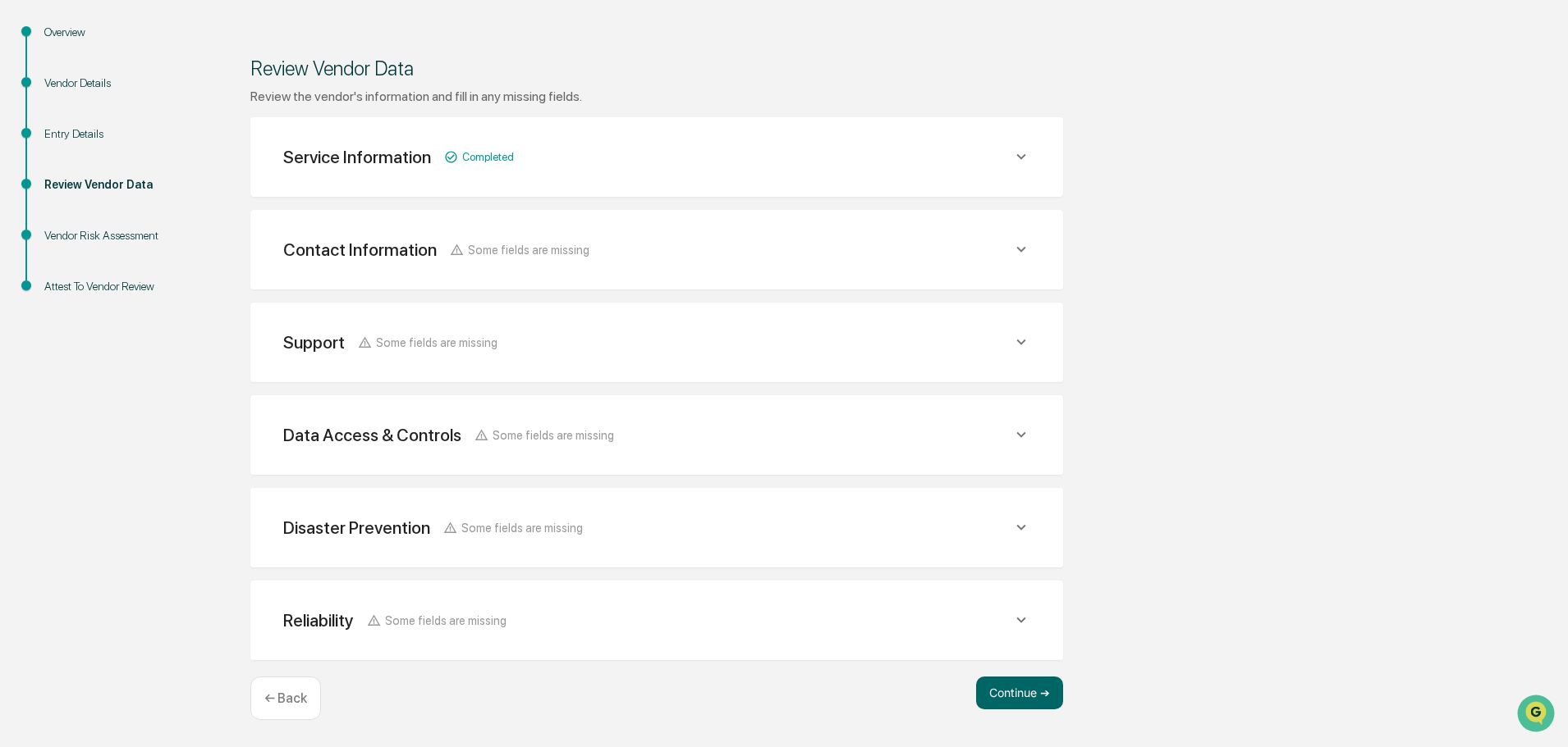
scroll to position [191, 0]
click at [1016, 687] on button "Continue ➔" at bounding box center [1019, 693] width 87 height 33
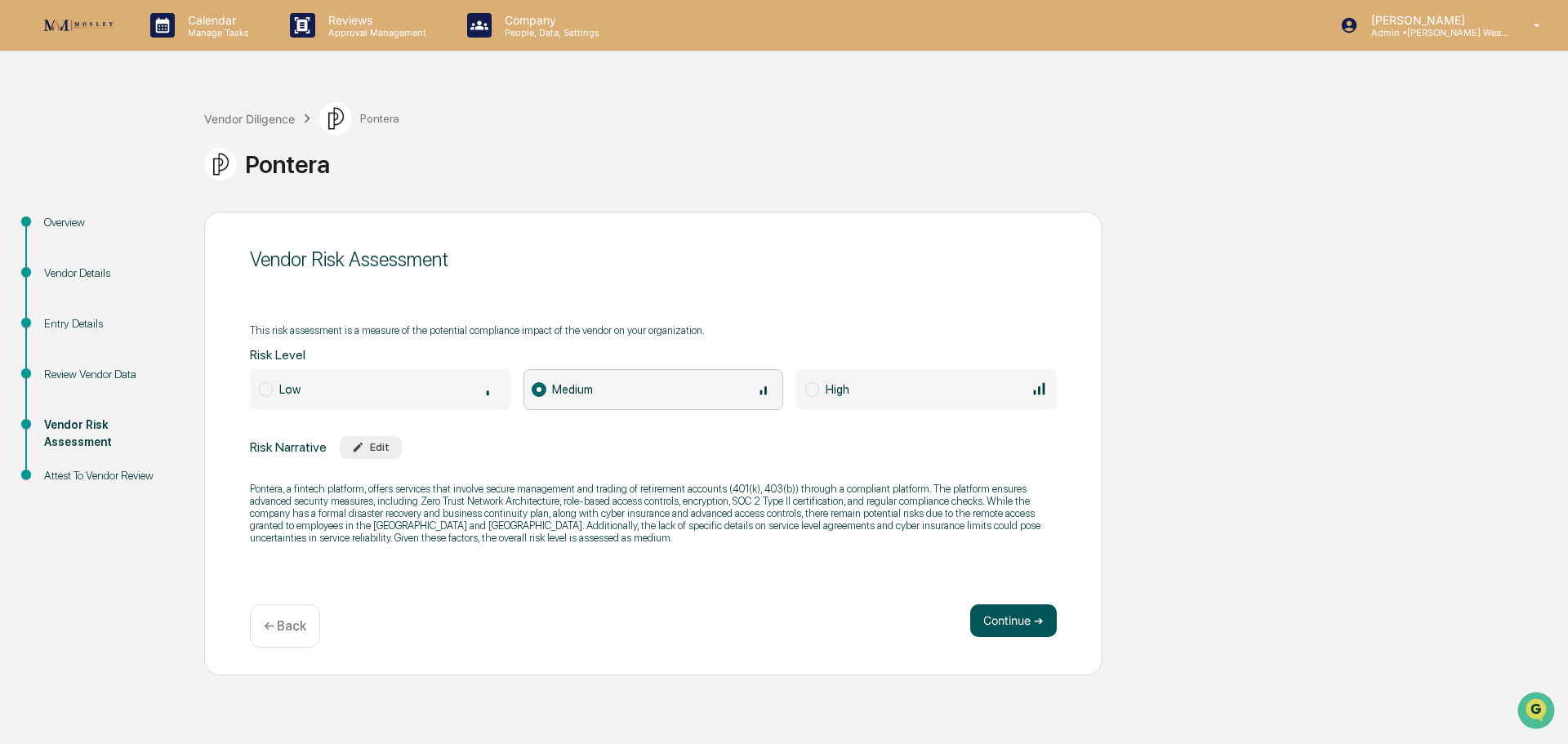
click at [991, 616] on button "Continue ➔" at bounding box center [1014, 621] width 87 height 33
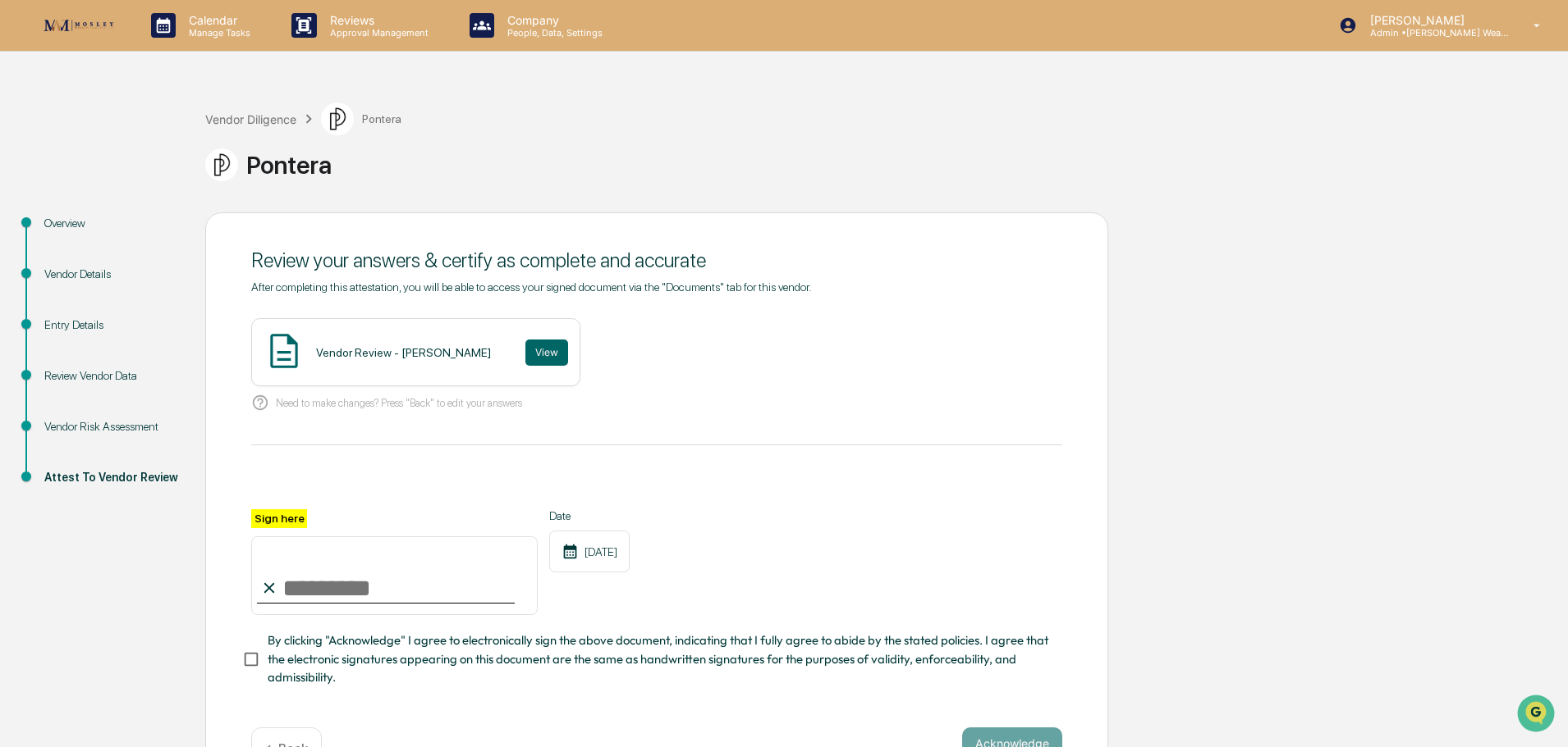
click at [413, 582] on input "Sign here" at bounding box center [394, 575] width 286 height 79
type input "**********"
click at [1049, 739] on button "Acknowledge" at bounding box center [1012, 743] width 100 height 33
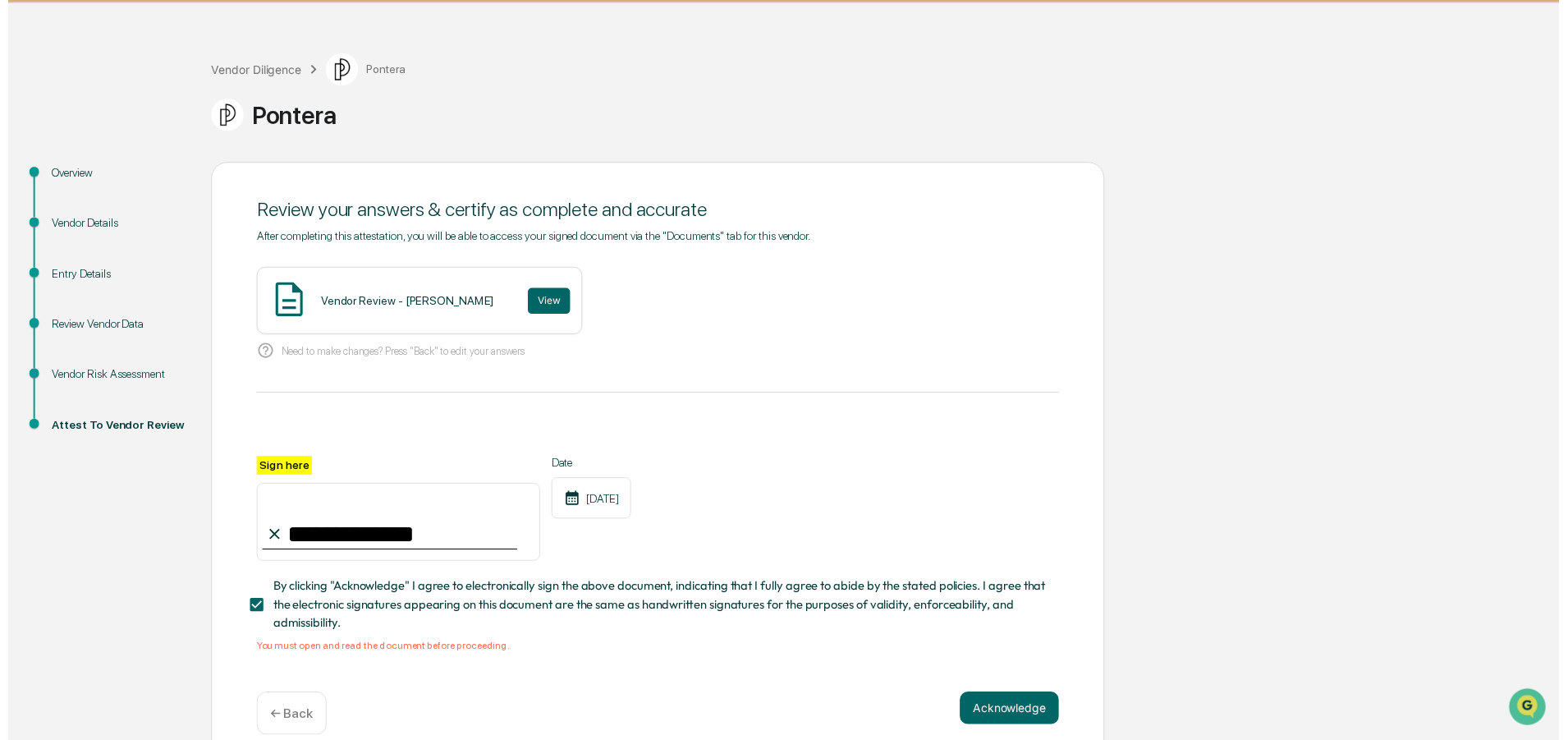
scroll to position [76, 0]
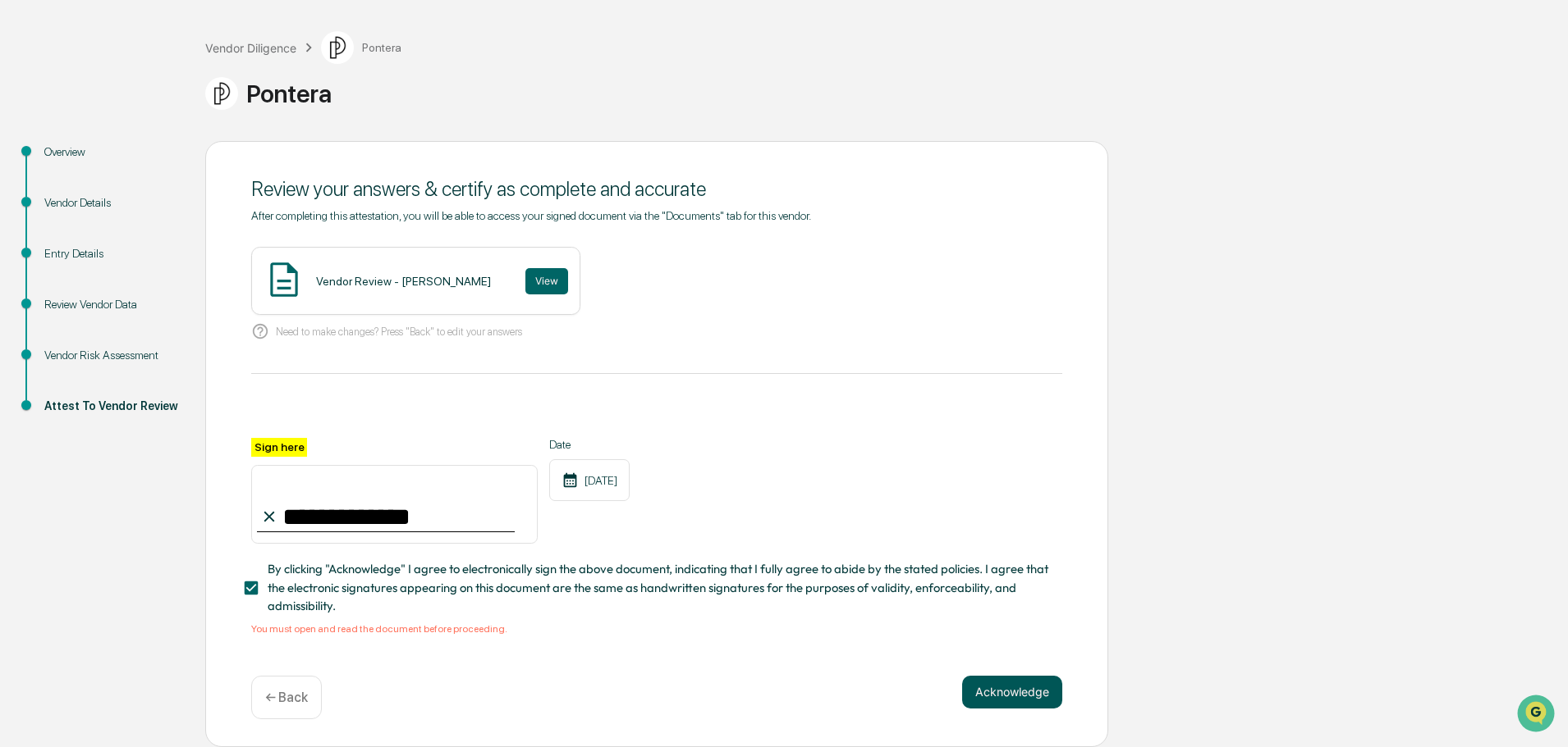
click at [1016, 685] on button "Acknowledge" at bounding box center [1012, 692] width 100 height 33
click at [1006, 687] on button "Acknowledge" at bounding box center [1012, 692] width 100 height 33
click at [525, 274] on button "View" at bounding box center [547, 281] width 43 height 26
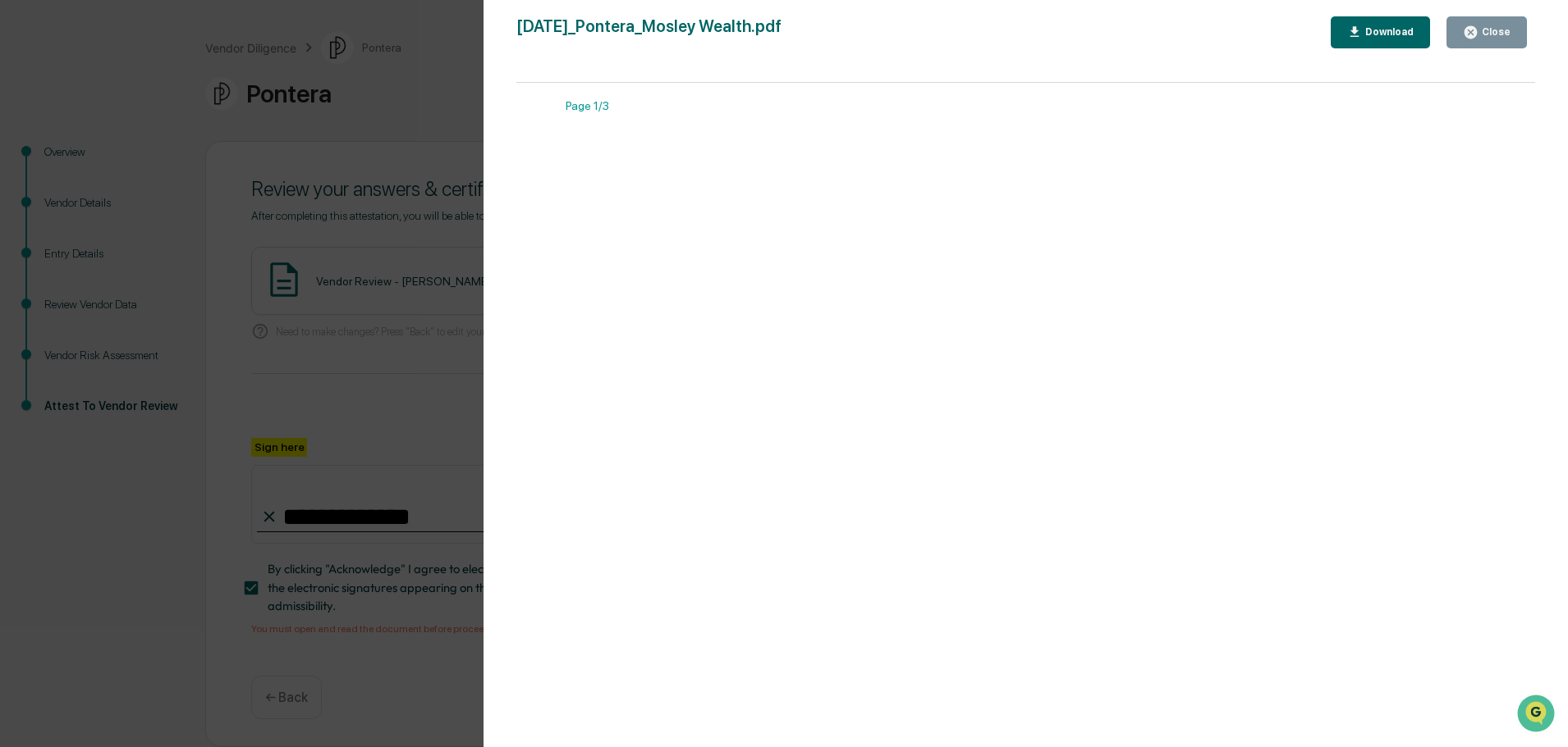
click at [1498, 37] on div "Close" at bounding box center [1494, 32] width 32 height 11
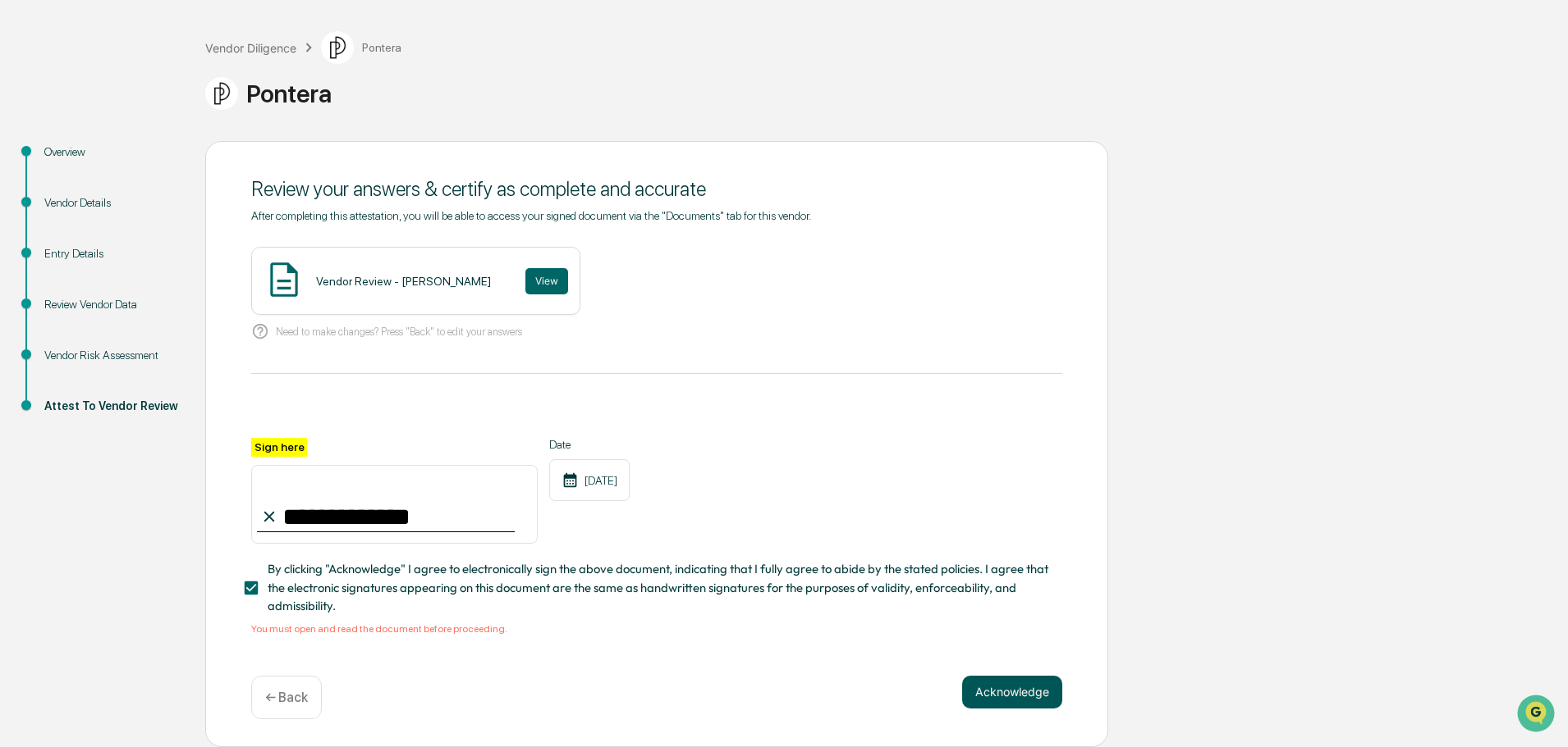
click at [1018, 687] on button "Acknowledge" at bounding box center [1012, 692] width 100 height 33
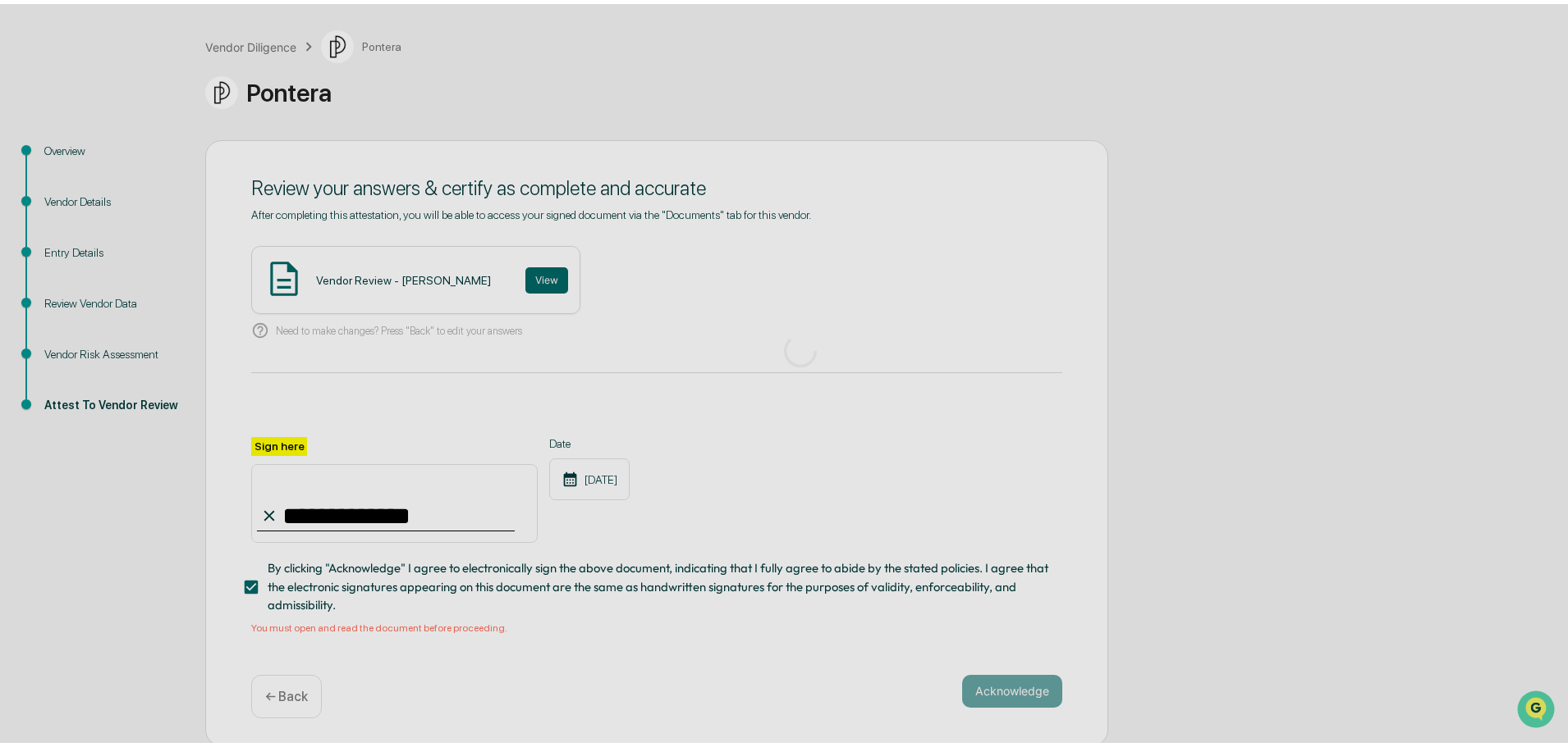
scroll to position [0, 0]
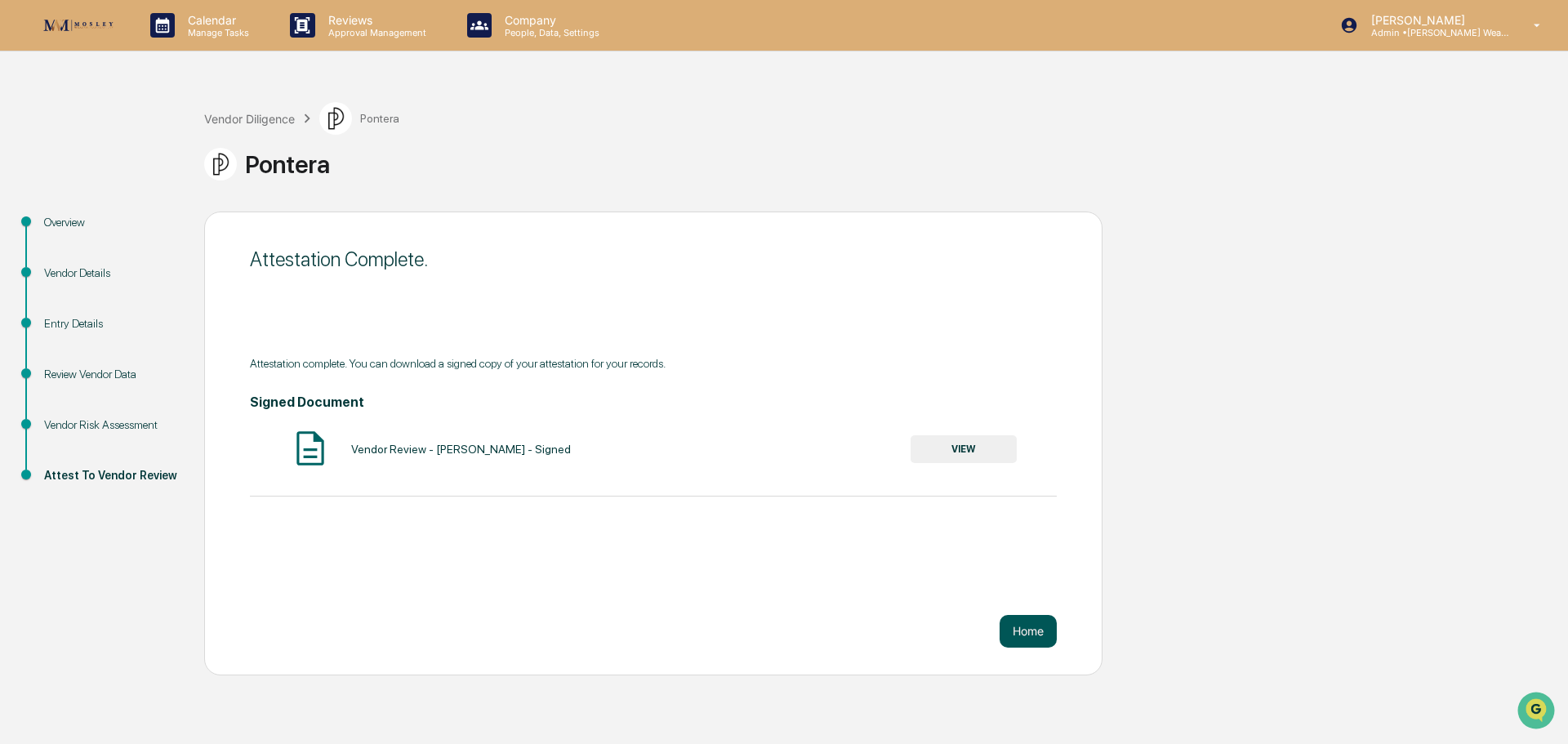
click at [1027, 635] on button "Home" at bounding box center [1028, 631] width 57 height 33
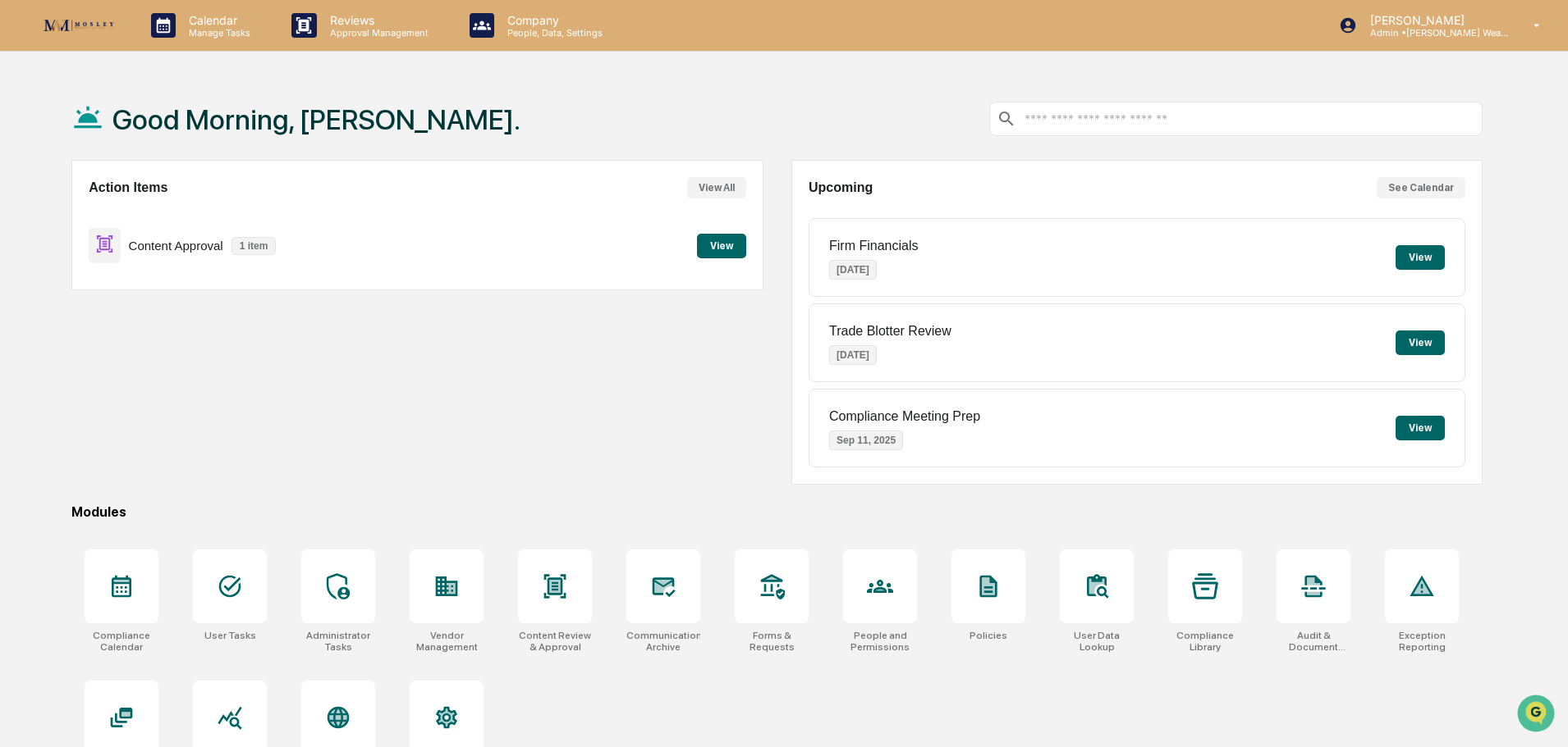
click at [724, 244] on button "View" at bounding box center [721, 246] width 50 height 24
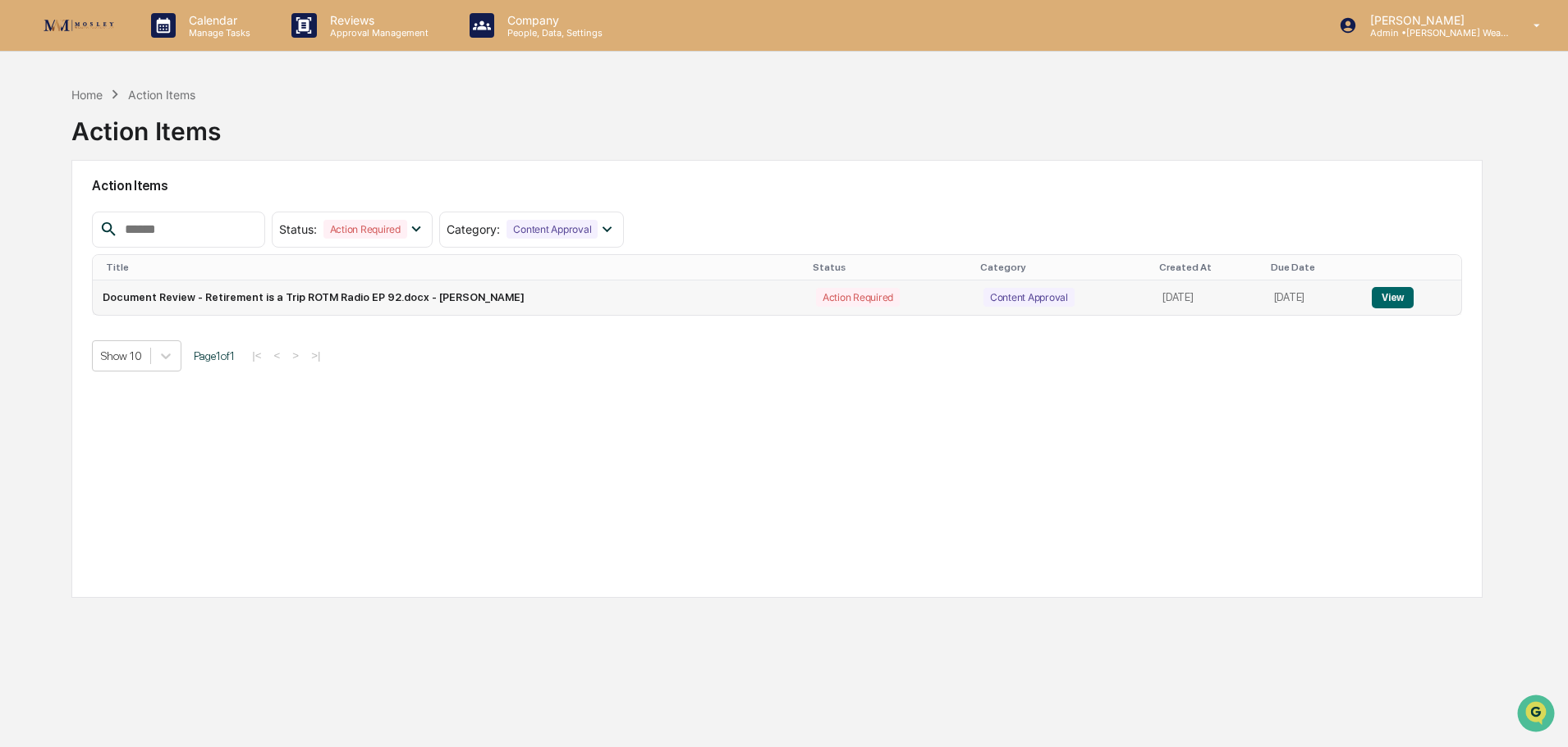
click at [1408, 298] on button "View" at bounding box center [1392, 297] width 42 height 22
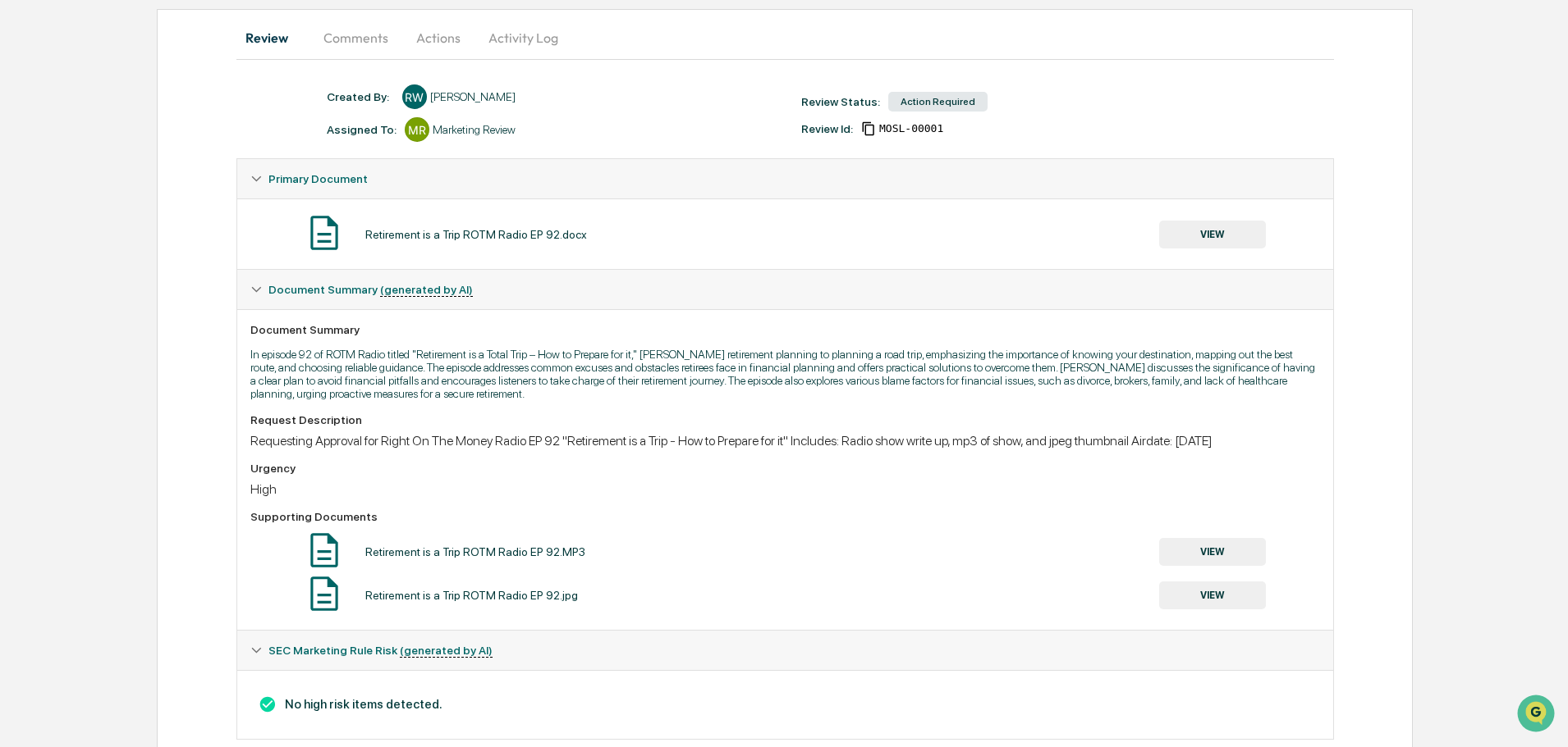
scroll to position [186, 0]
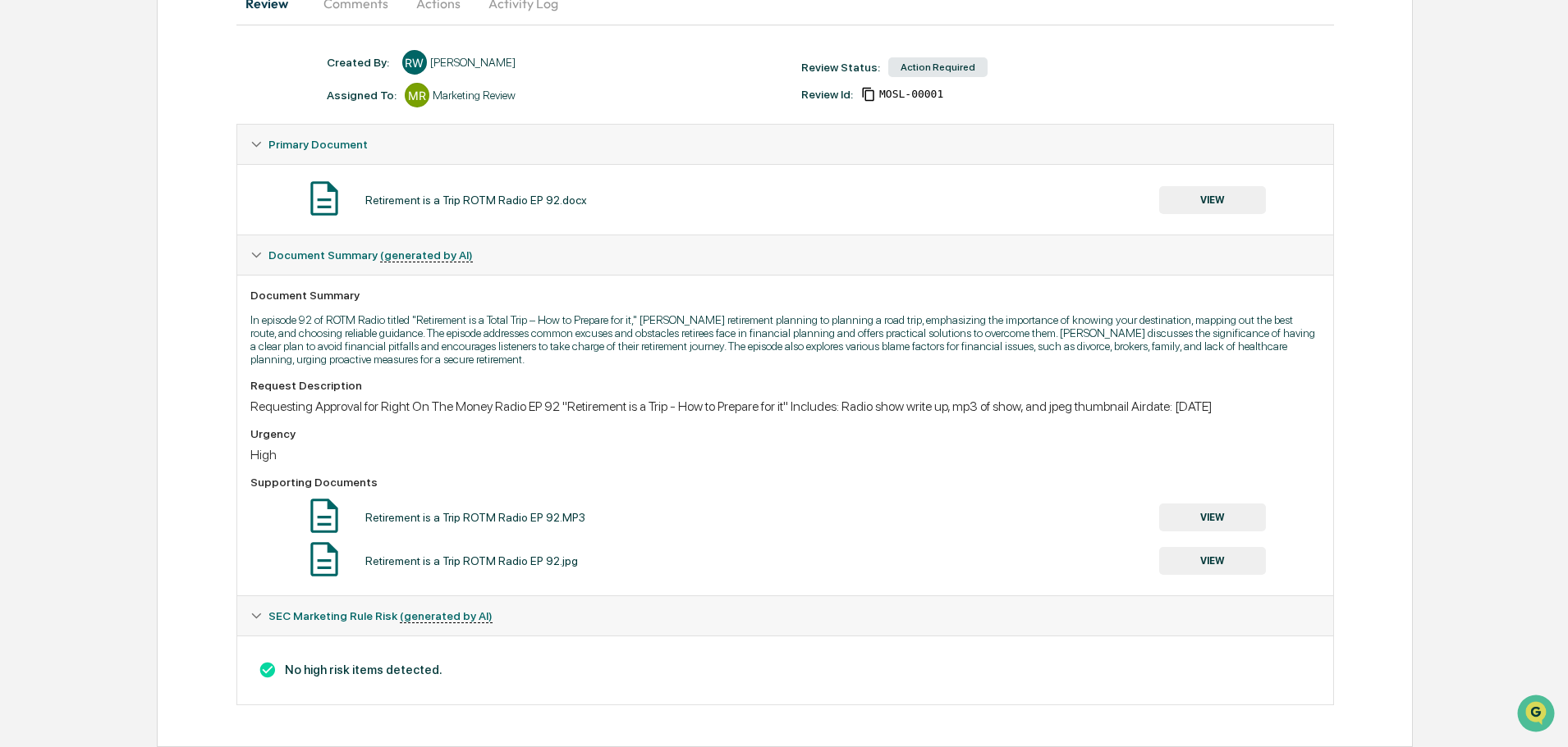
click at [1214, 518] on button "VIEW" at bounding box center [1213, 517] width 107 height 28
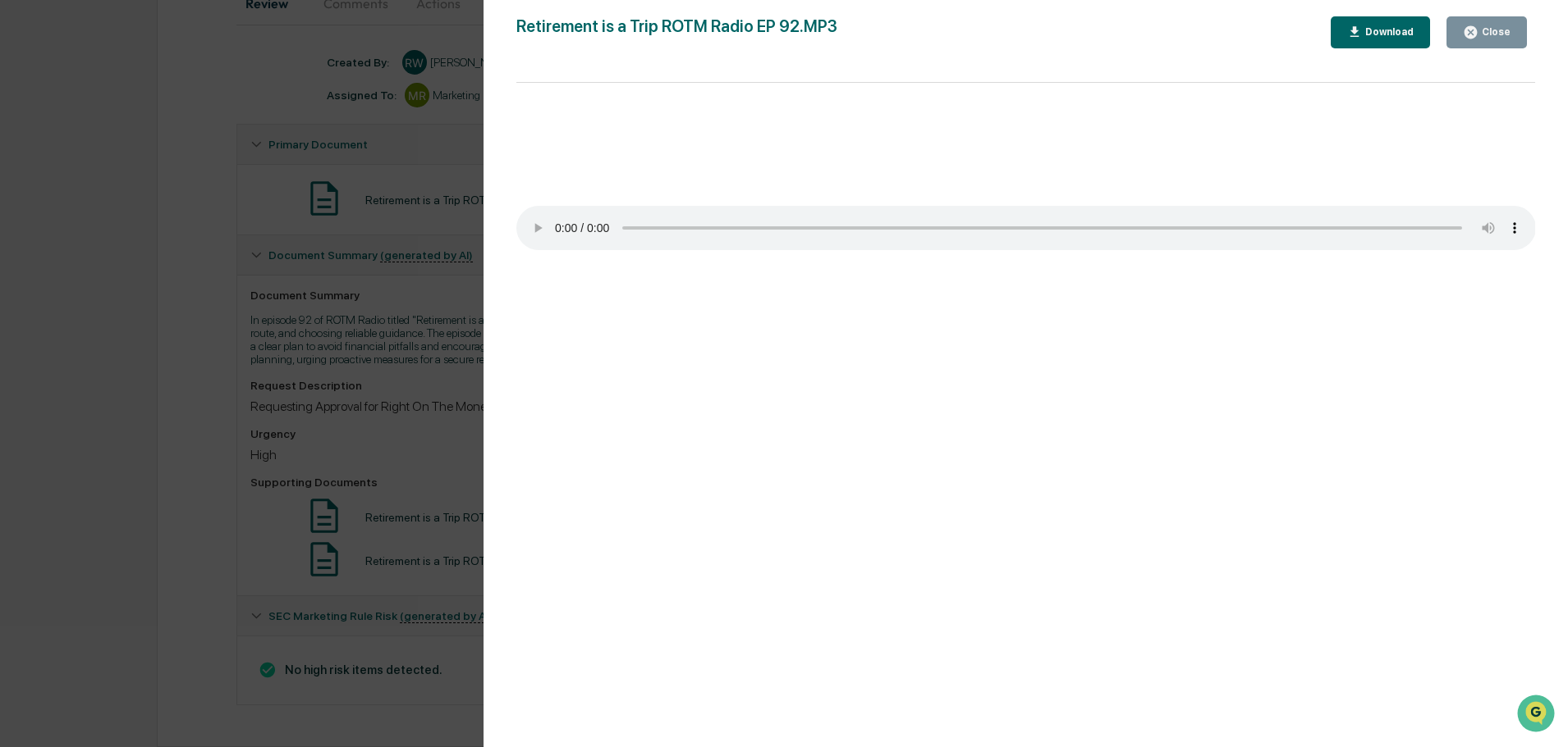
click at [1499, 42] on button "Close" at bounding box center [1486, 33] width 81 height 32
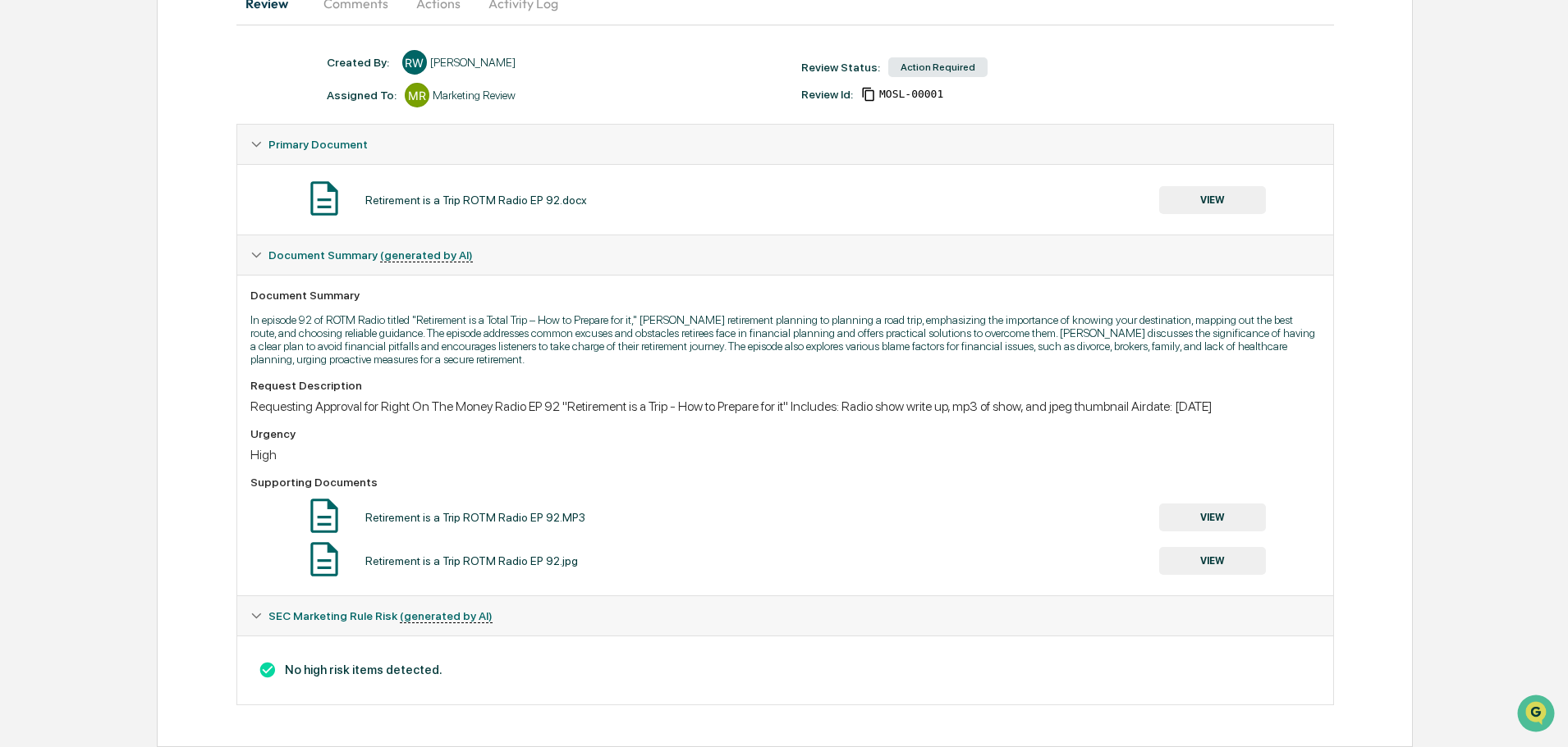
scroll to position [0, 0]
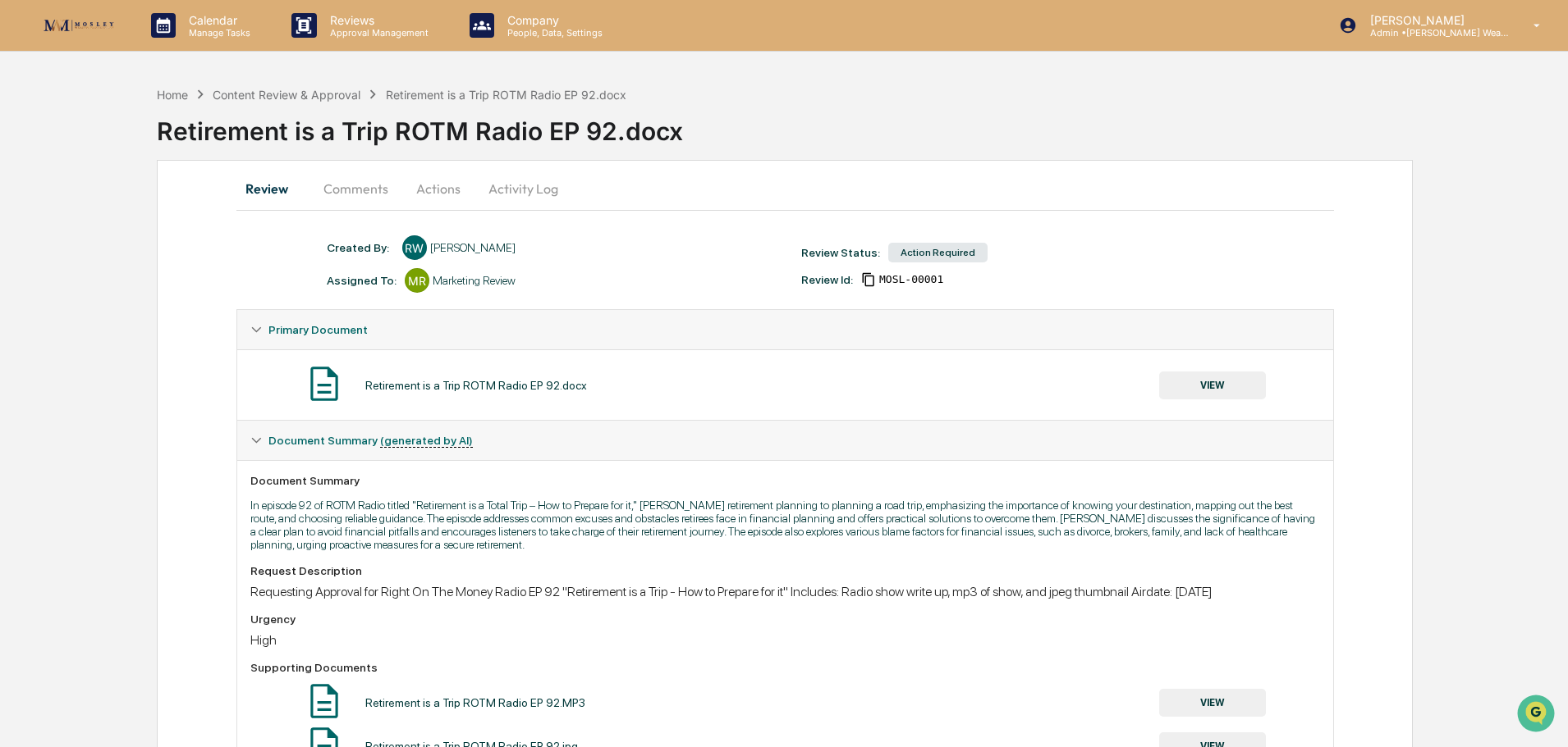
click at [445, 190] on button "Actions" at bounding box center [438, 188] width 74 height 39
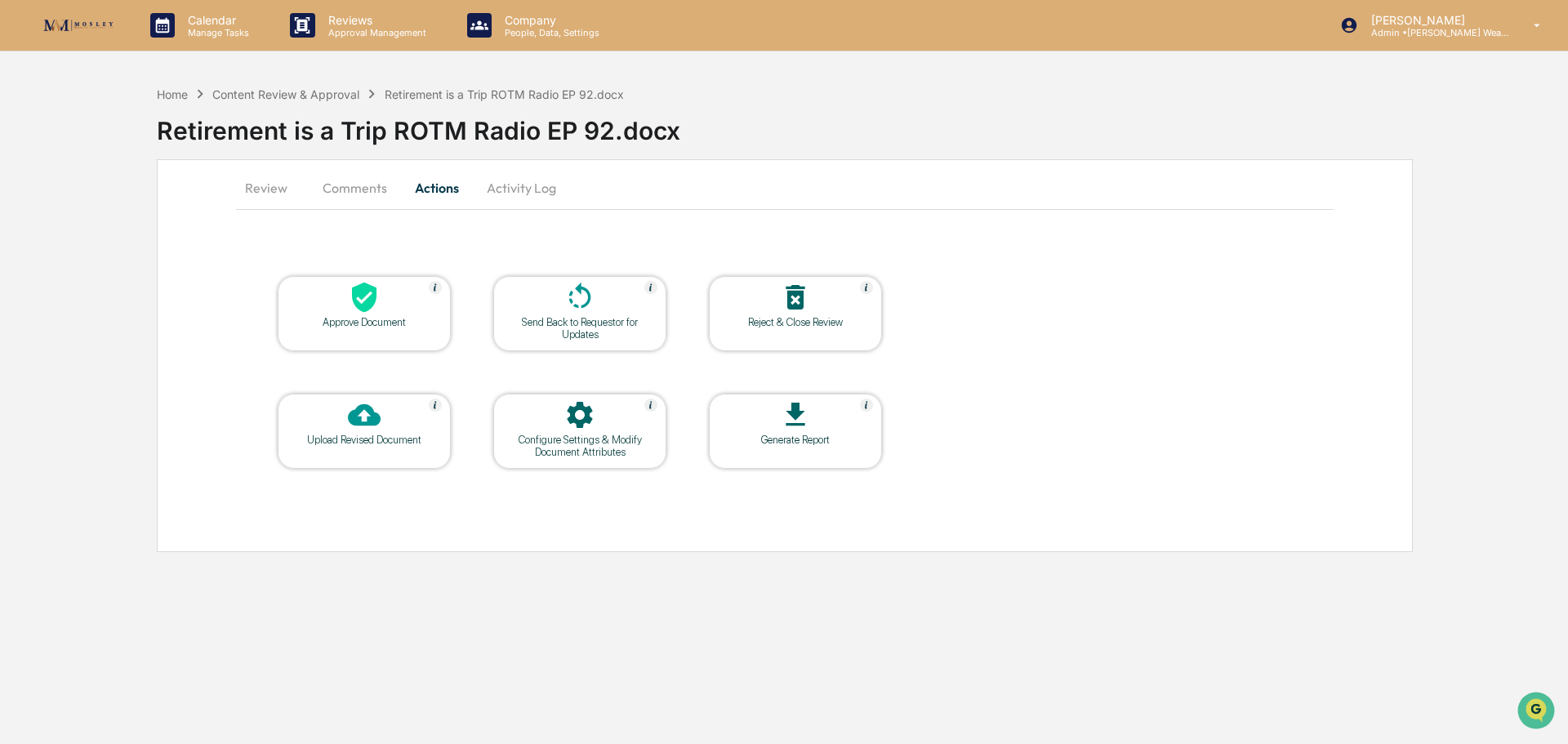
click at [369, 304] on icon at bounding box center [364, 298] width 24 height 30
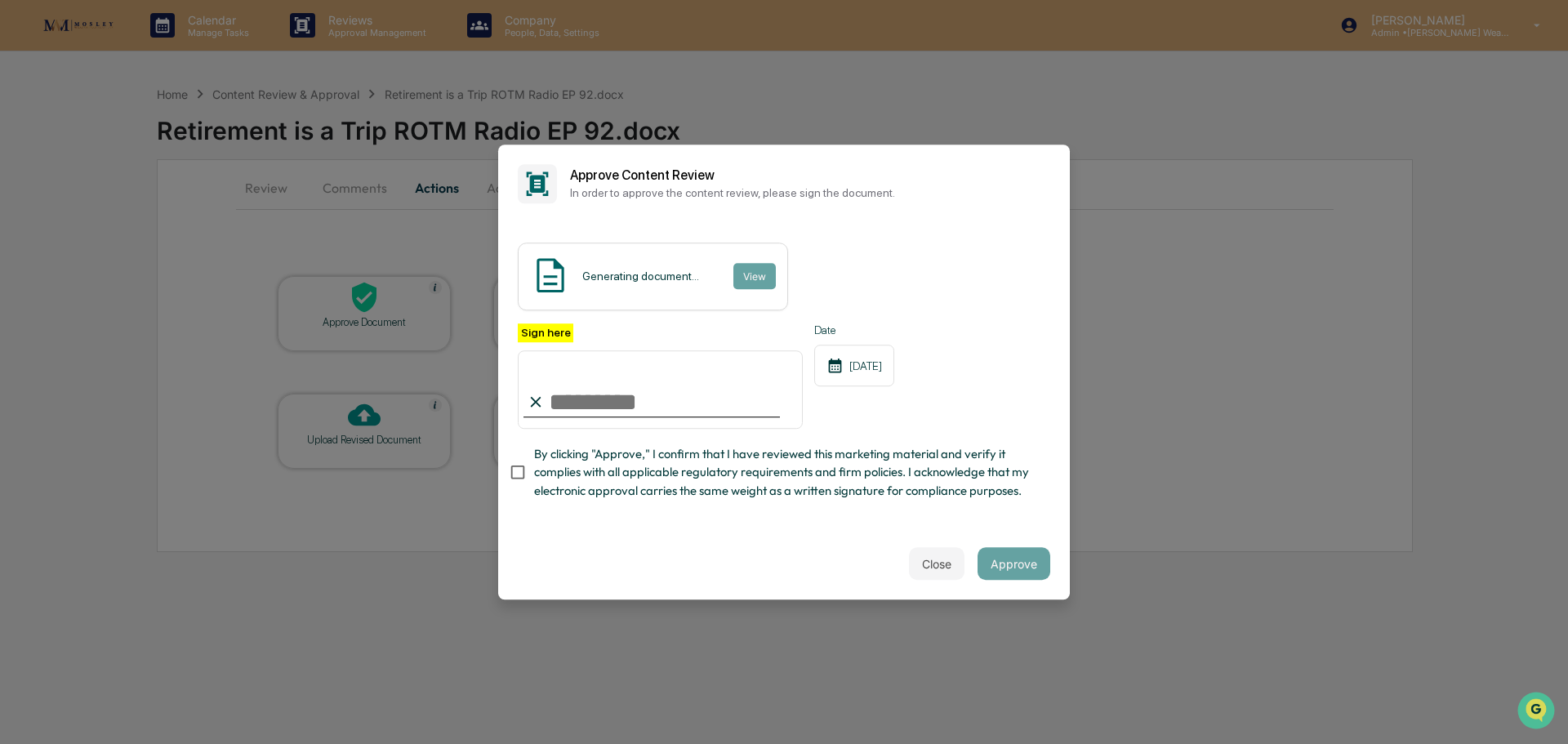
click at [593, 401] on input "Sign here" at bounding box center [660, 389] width 285 height 78
type input "**********"
click at [766, 546] on div "Close Approve" at bounding box center [784, 563] width 572 height 72
click at [991, 571] on button "Approve" at bounding box center [1015, 563] width 73 height 33
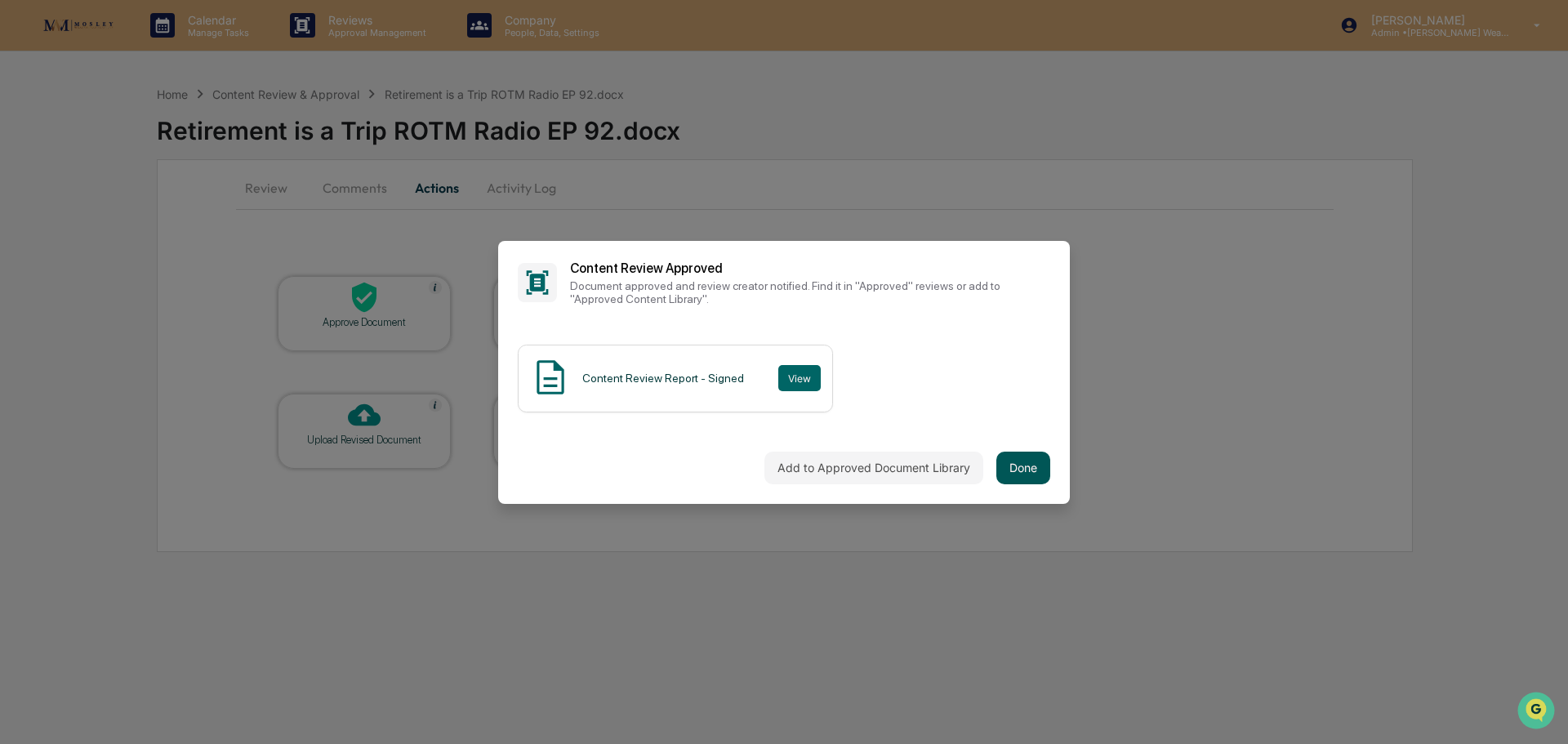
click at [1031, 465] on button "Done" at bounding box center [1024, 468] width 54 height 33
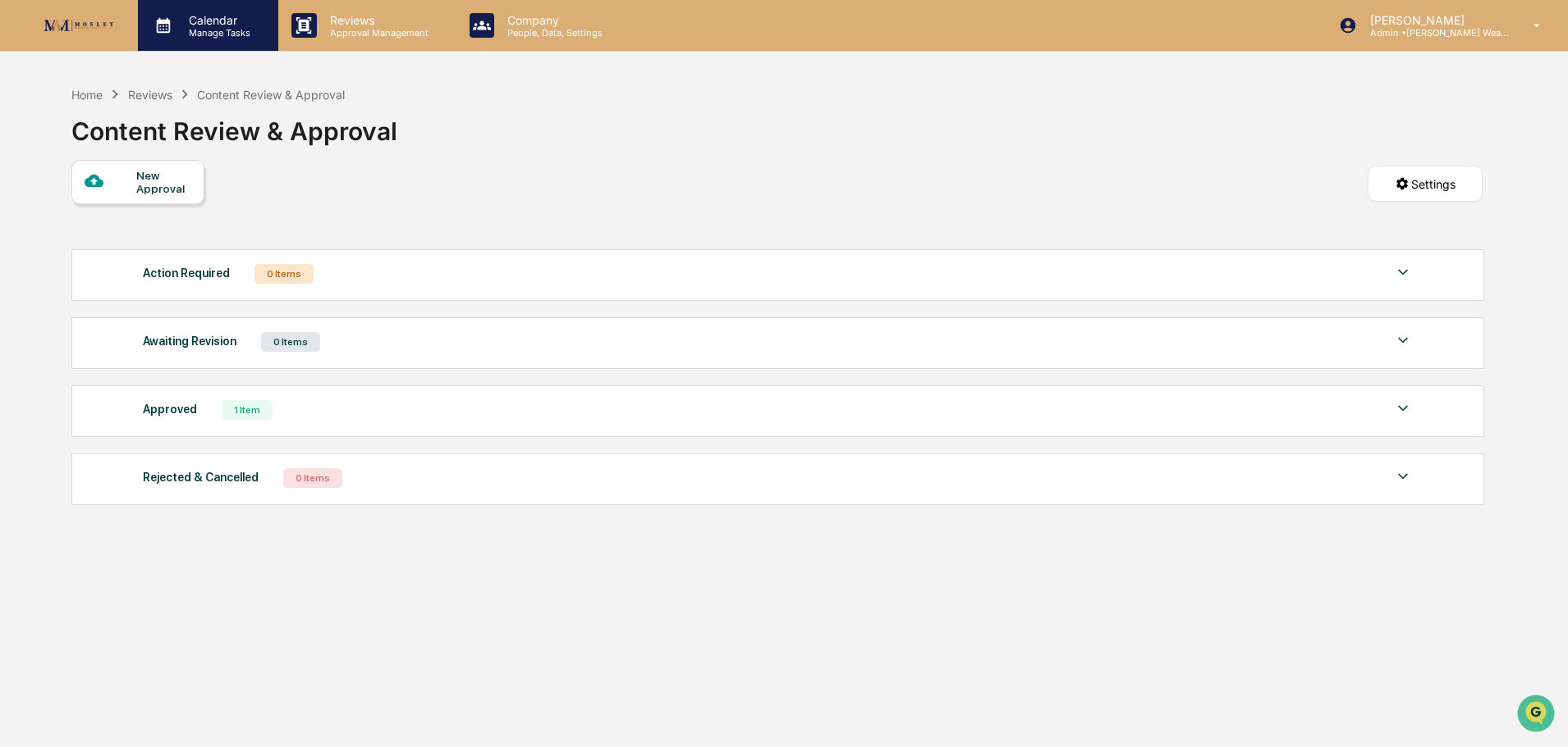
click at [202, 21] on p "Calendar" at bounding box center [217, 20] width 83 height 14
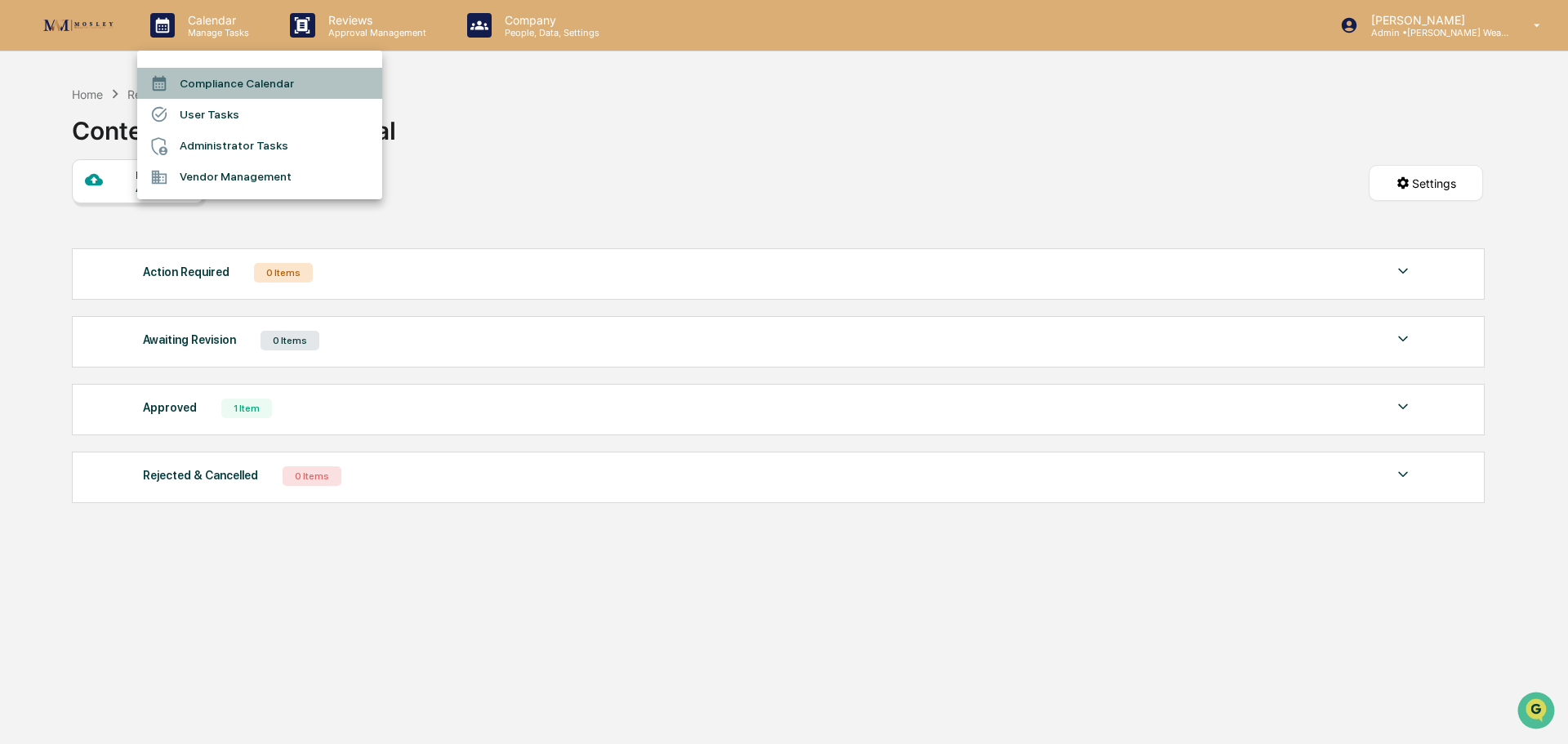
click at [249, 81] on li "Compliance Calendar" at bounding box center [259, 83] width 245 height 31
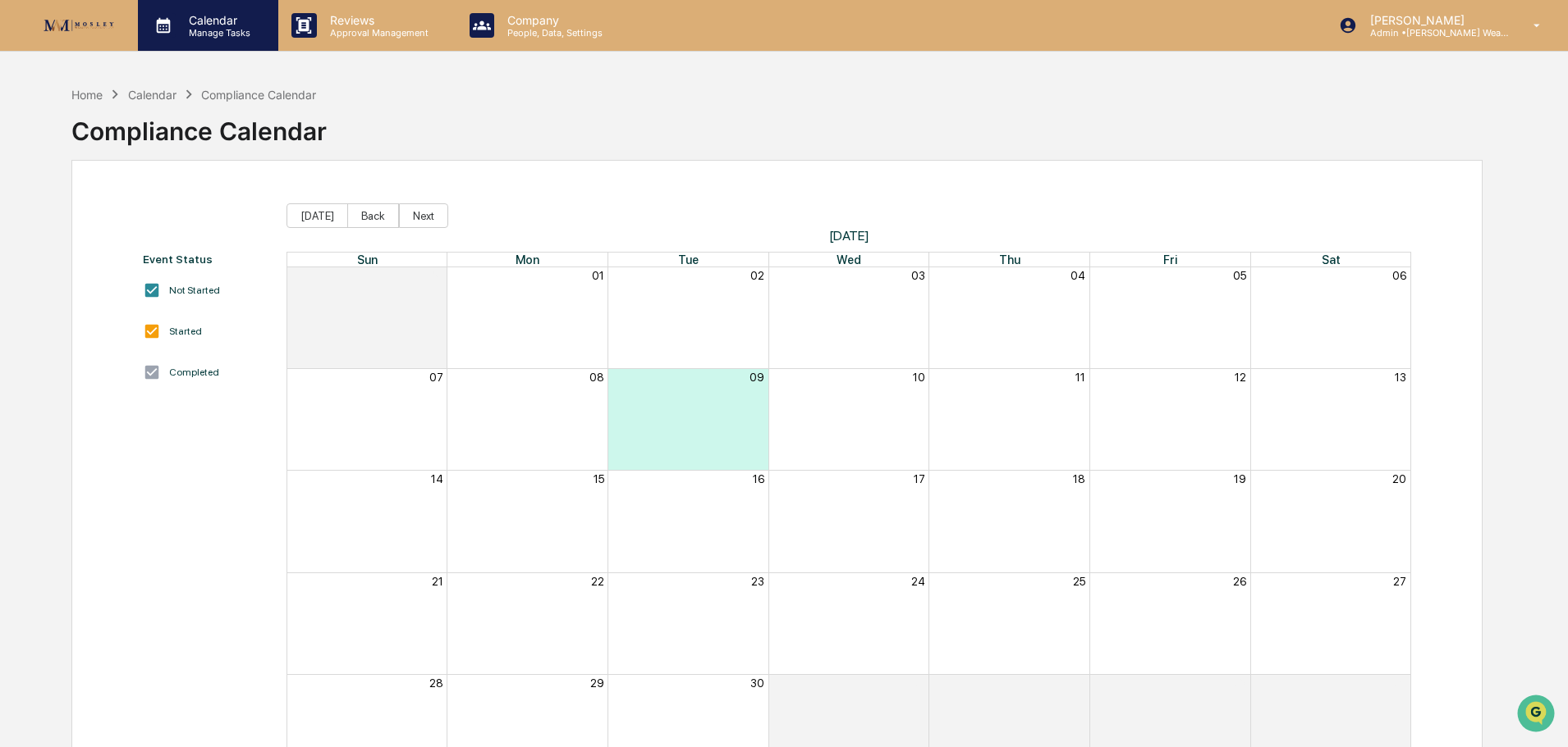
click at [217, 22] on p "Calendar" at bounding box center [217, 20] width 83 height 14
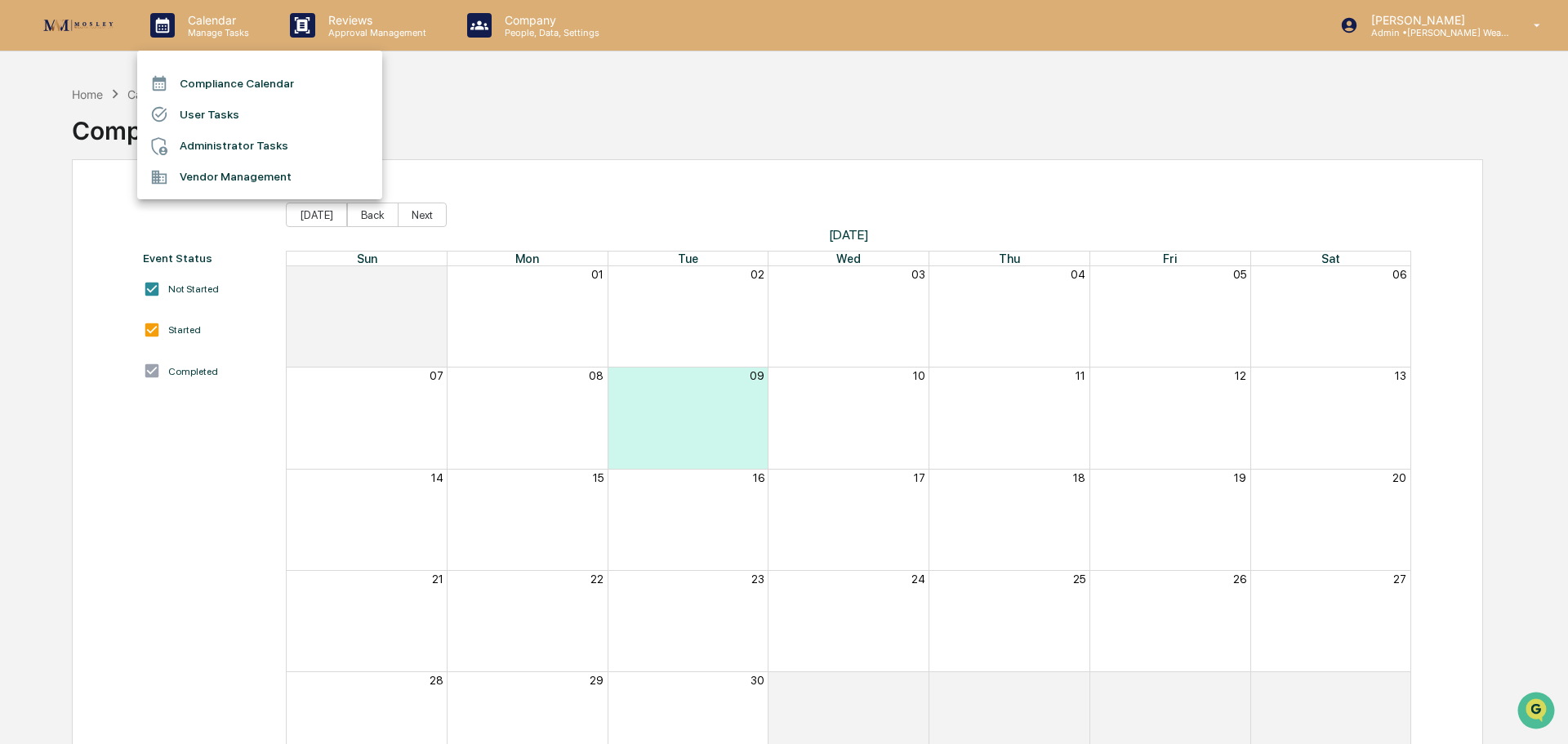
click at [211, 110] on li "User Tasks" at bounding box center [259, 114] width 245 height 31
